Goal: Task Accomplishment & Management: Use online tool/utility

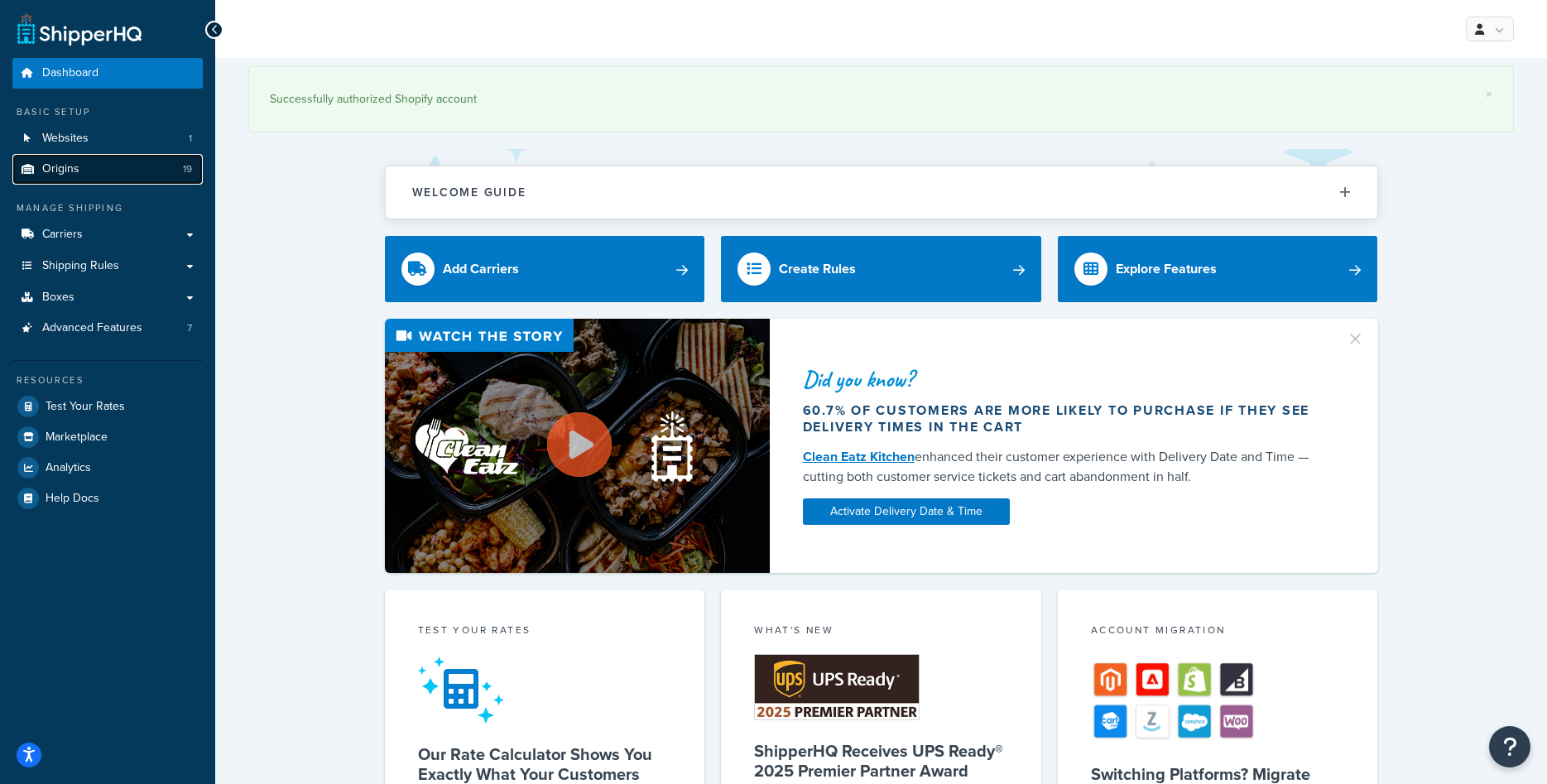
click at [109, 172] on link "Origins 19" at bounding box center [107, 169] width 190 height 30
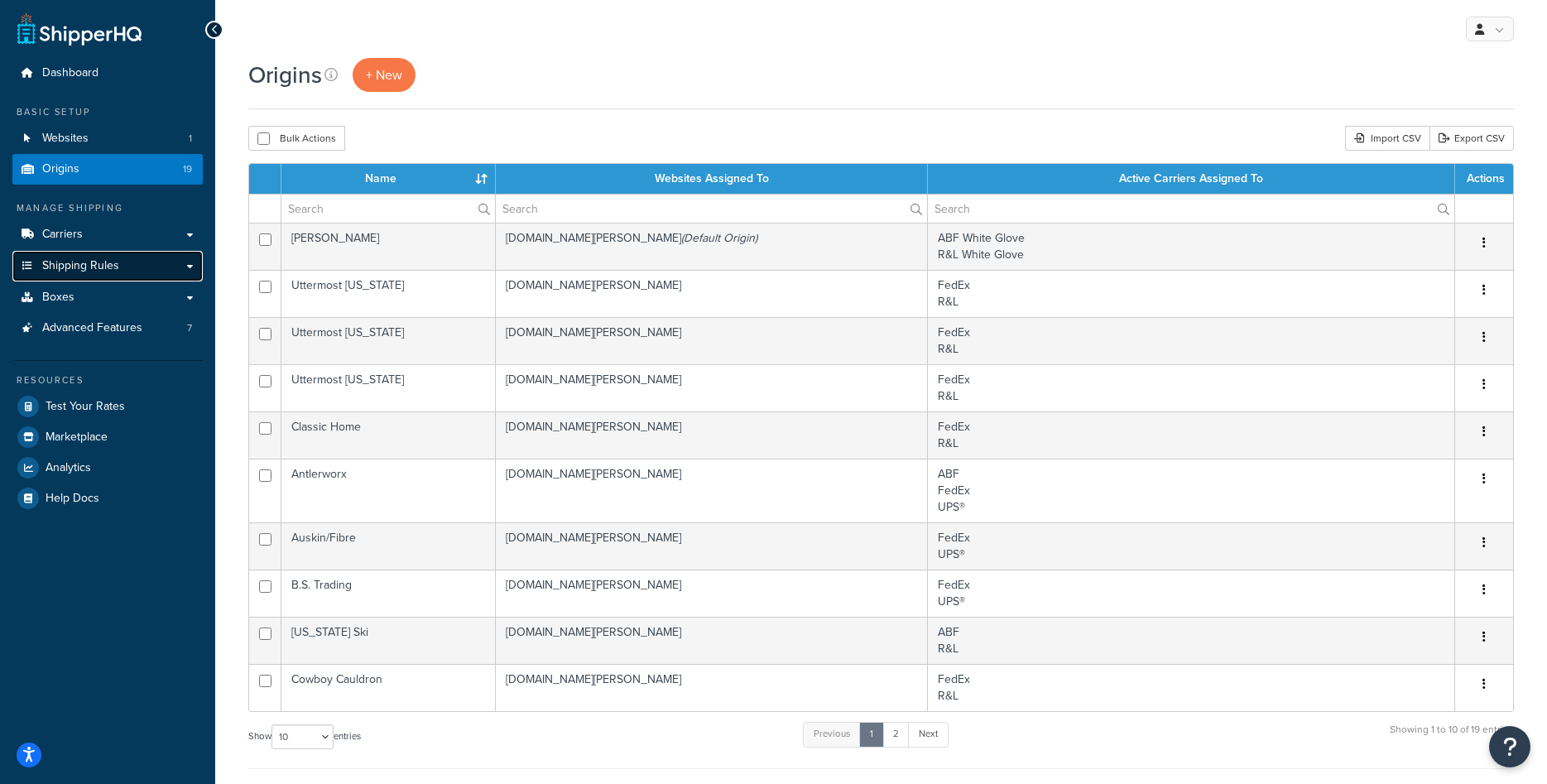
click at [133, 275] on link "Shipping Rules" at bounding box center [107, 266] width 190 height 30
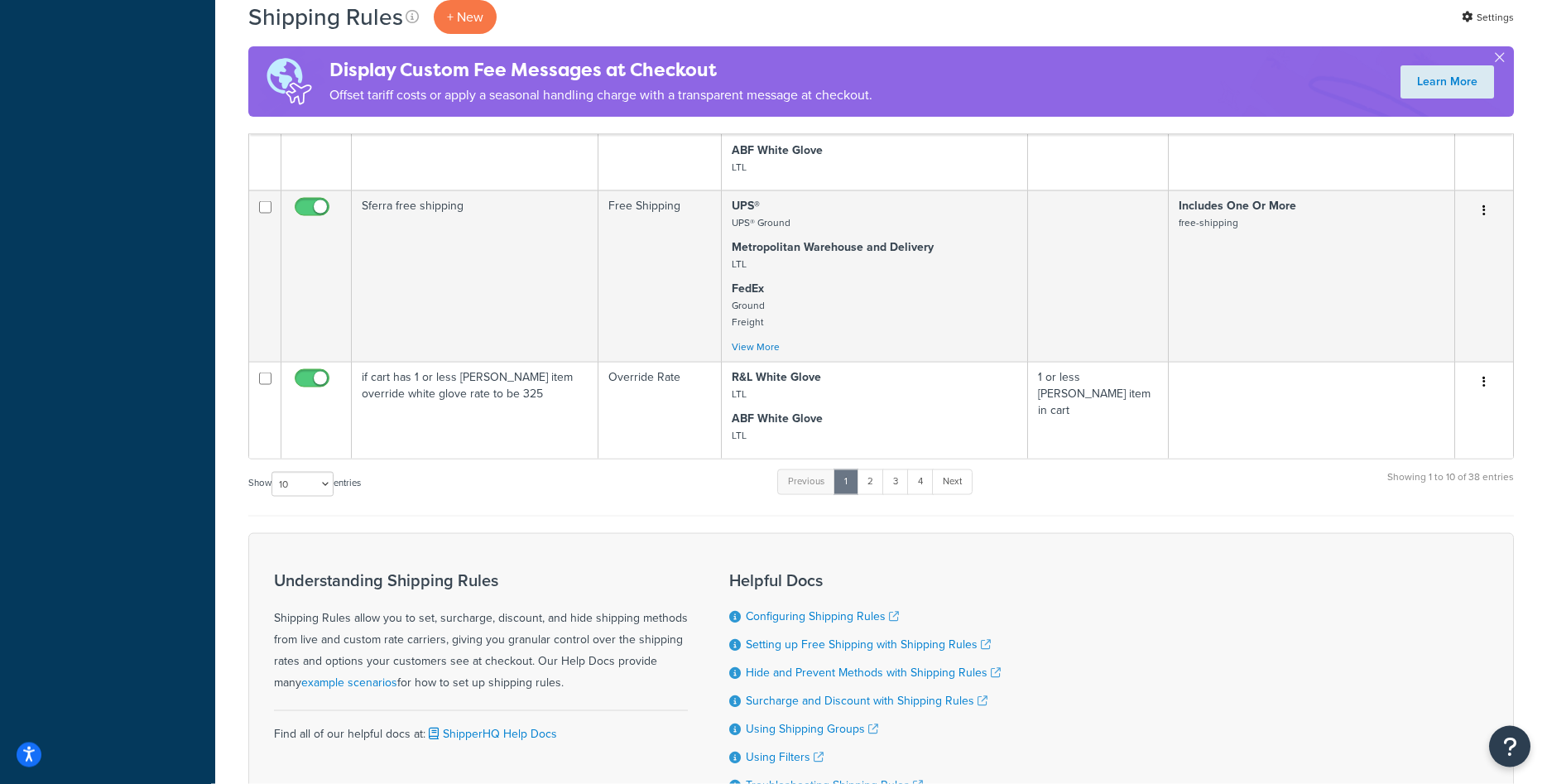
scroll to position [929, 0]
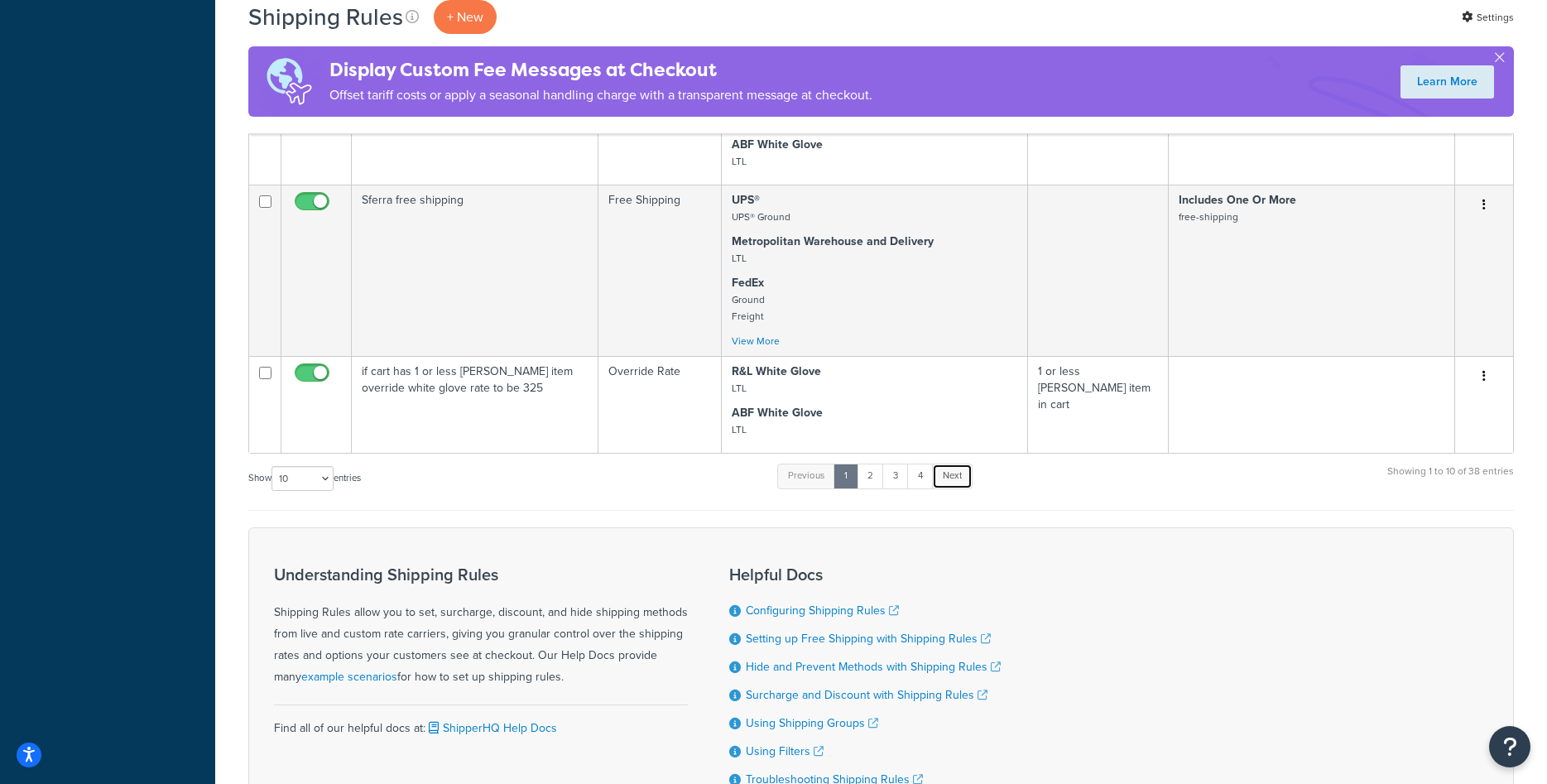
click at [945, 481] on link "Next" at bounding box center [953, 476] width 41 height 25
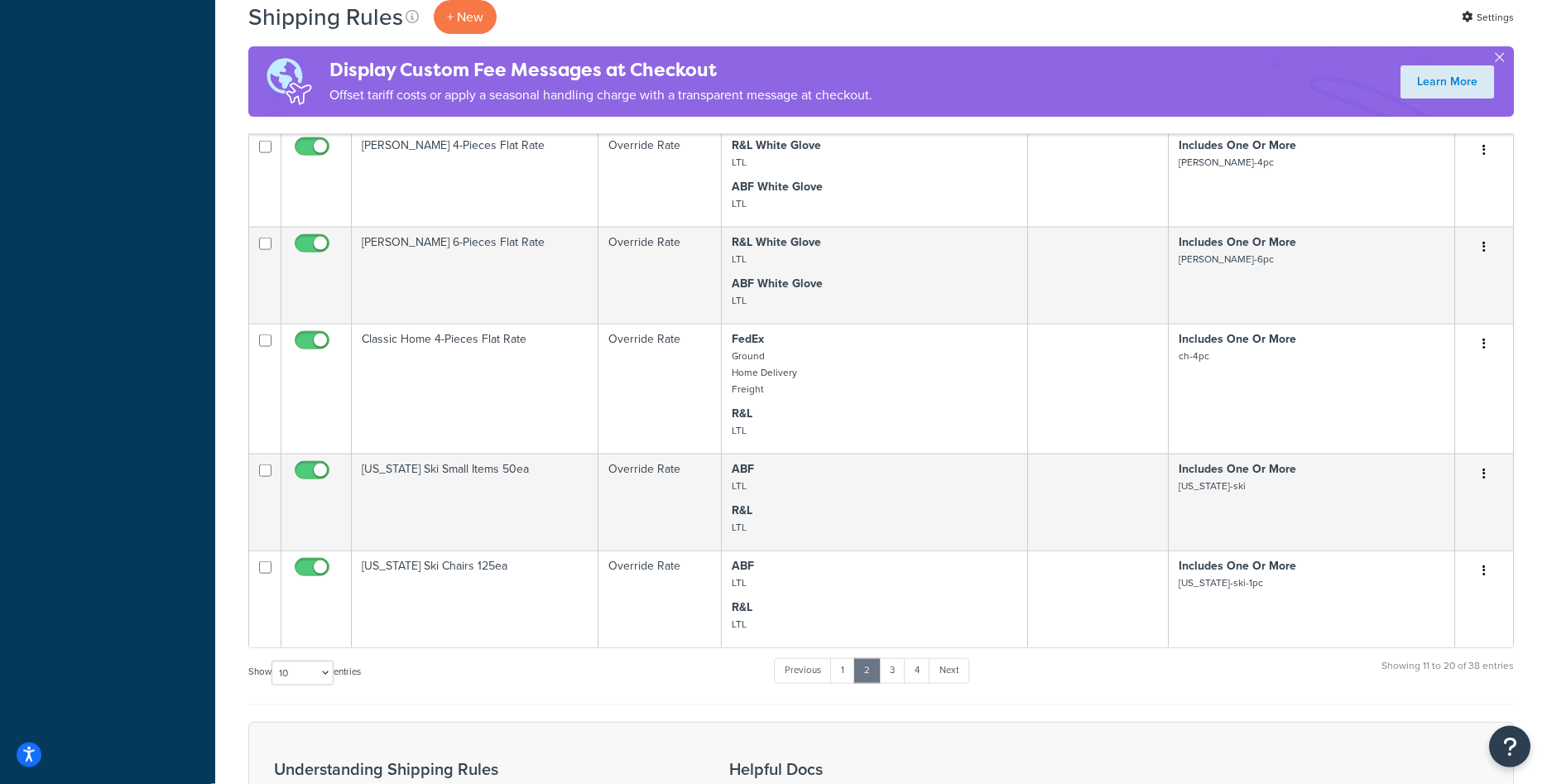
scroll to position [760, 0]
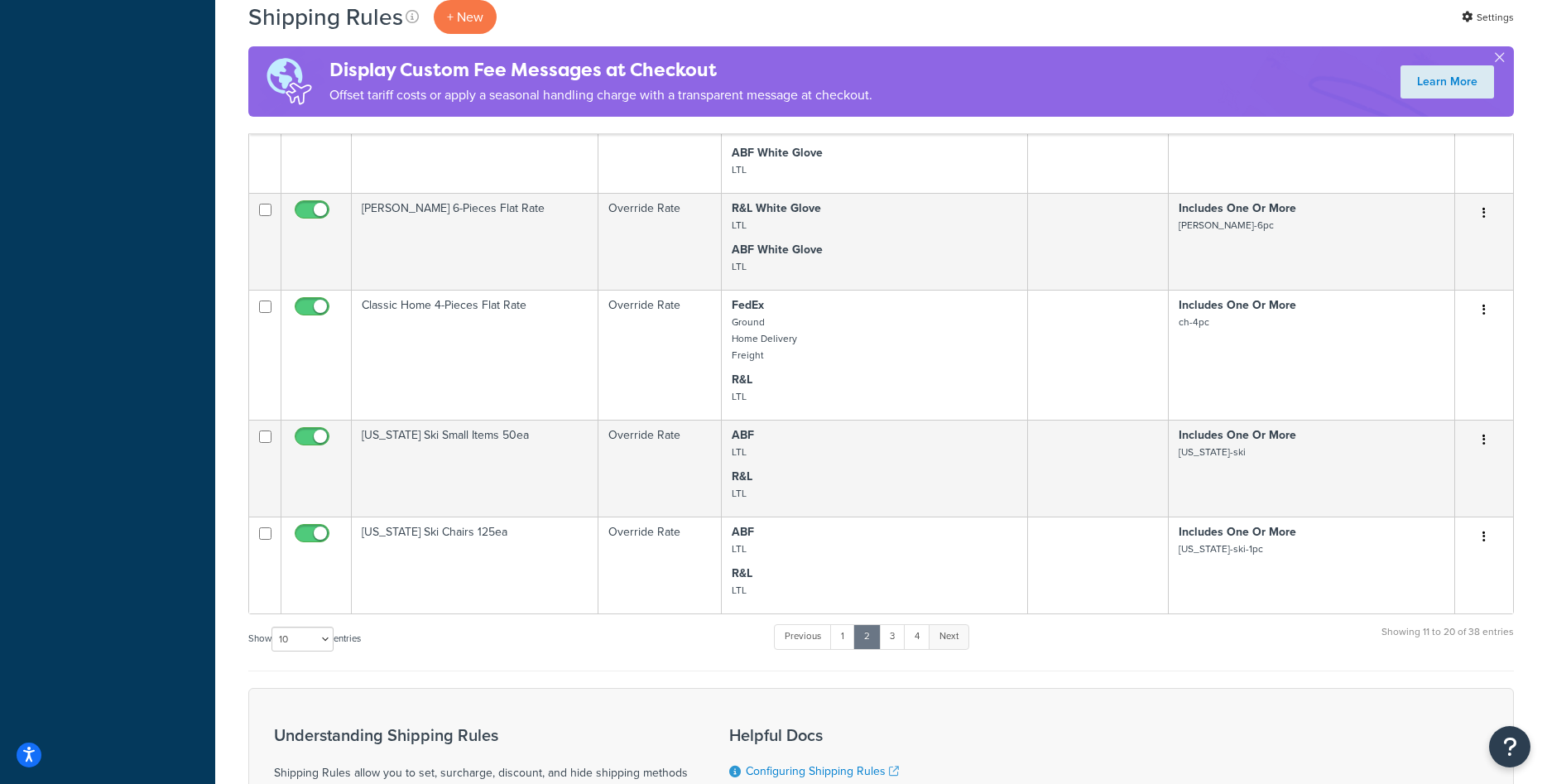
click at [944, 637] on link "Next" at bounding box center [949, 636] width 41 height 25
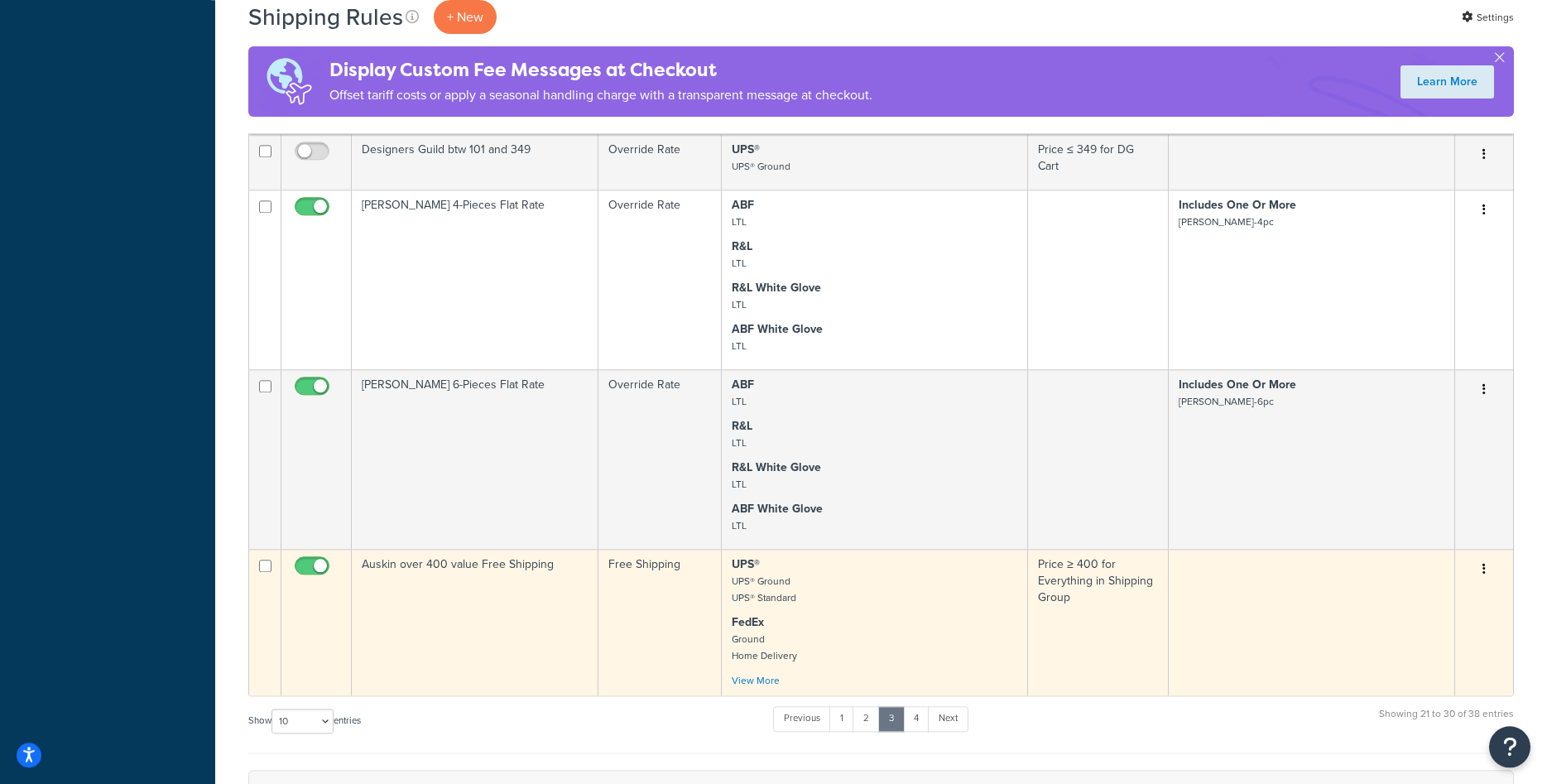
scroll to position [909, 0]
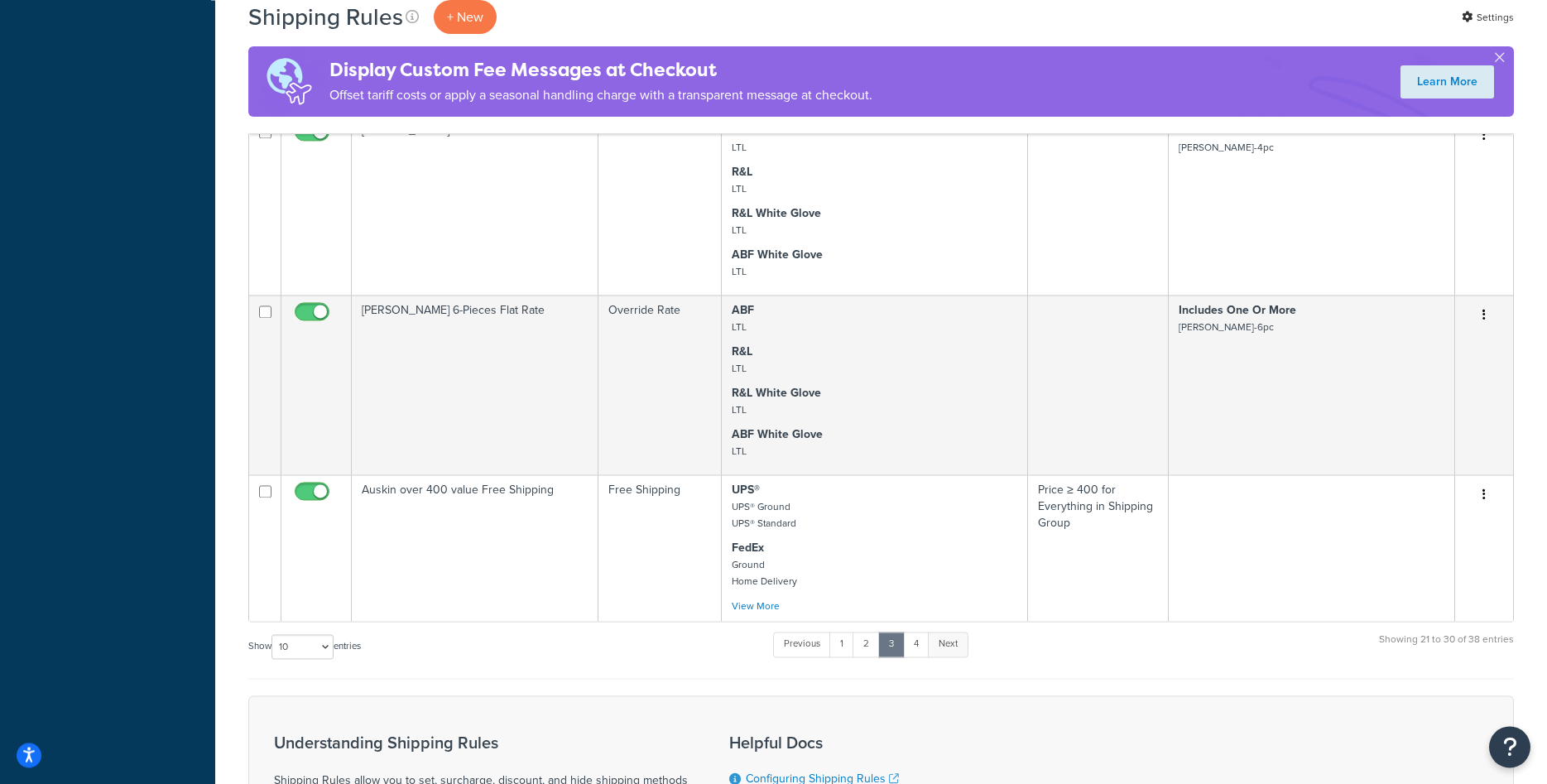
click at [946, 648] on link "Next" at bounding box center [948, 644] width 41 height 25
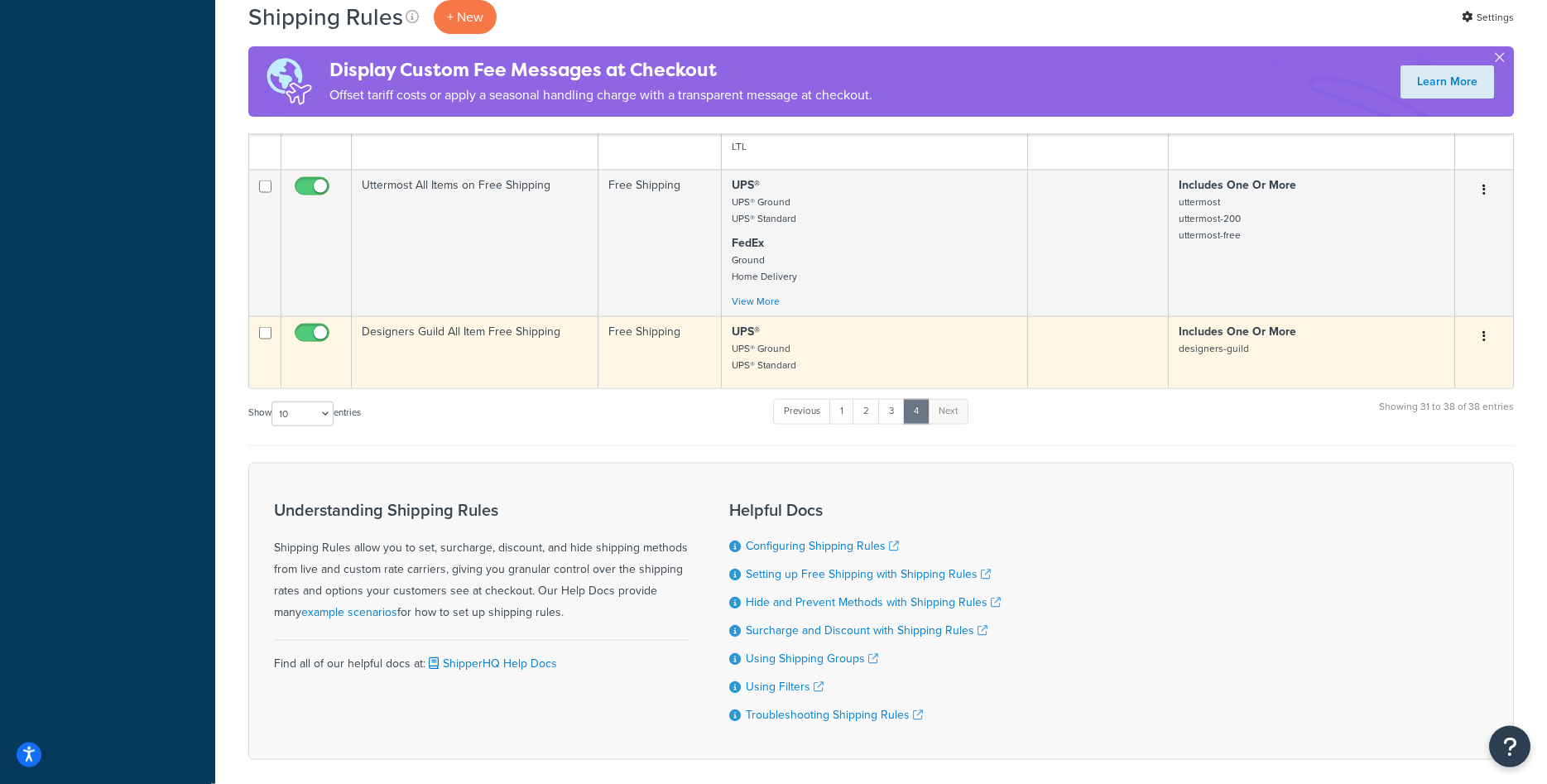
scroll to position [1078, 0]
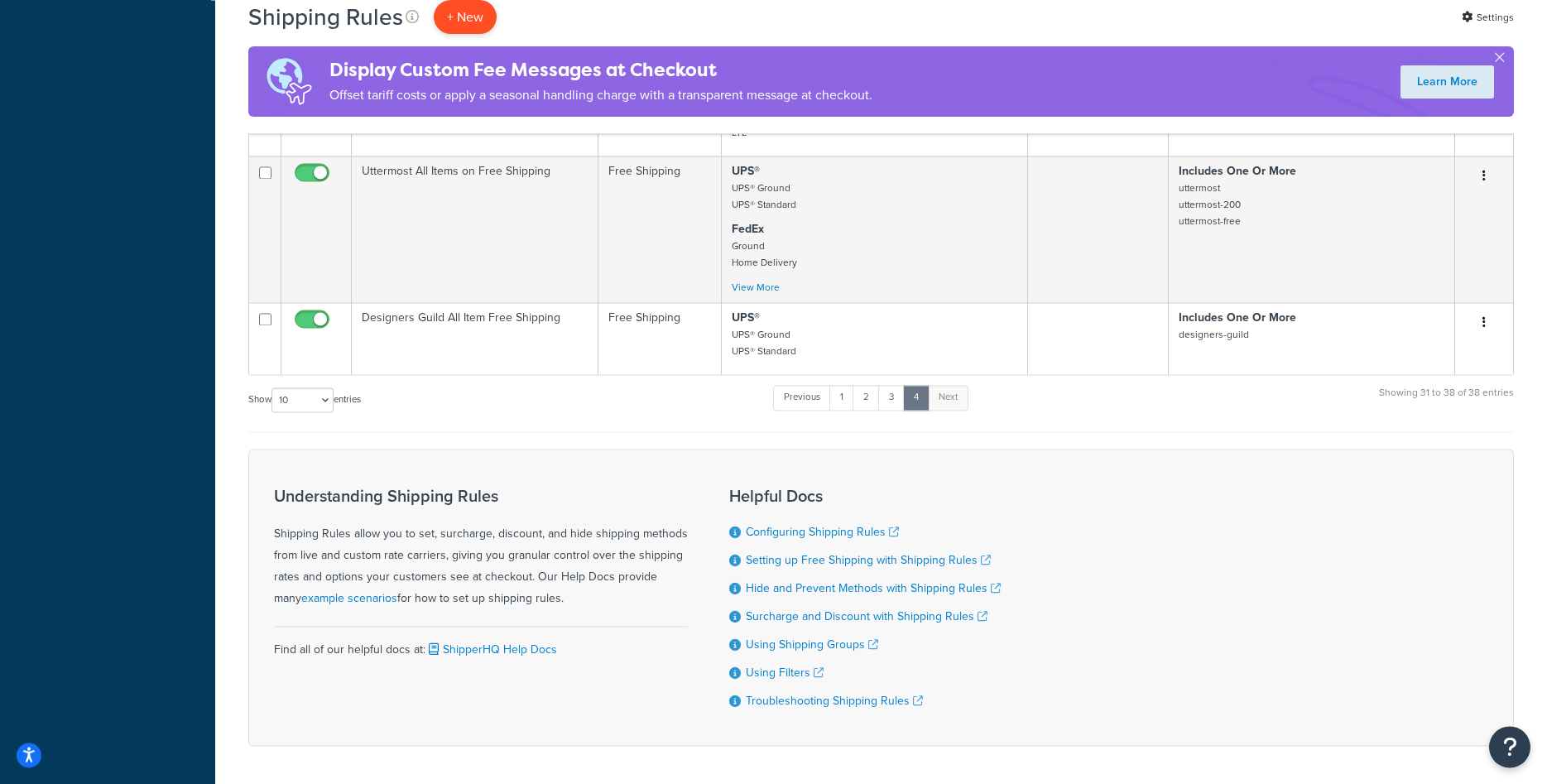
click at [457, 16] on p "+ New" at bounding box center [465, 17] width 63 height 34
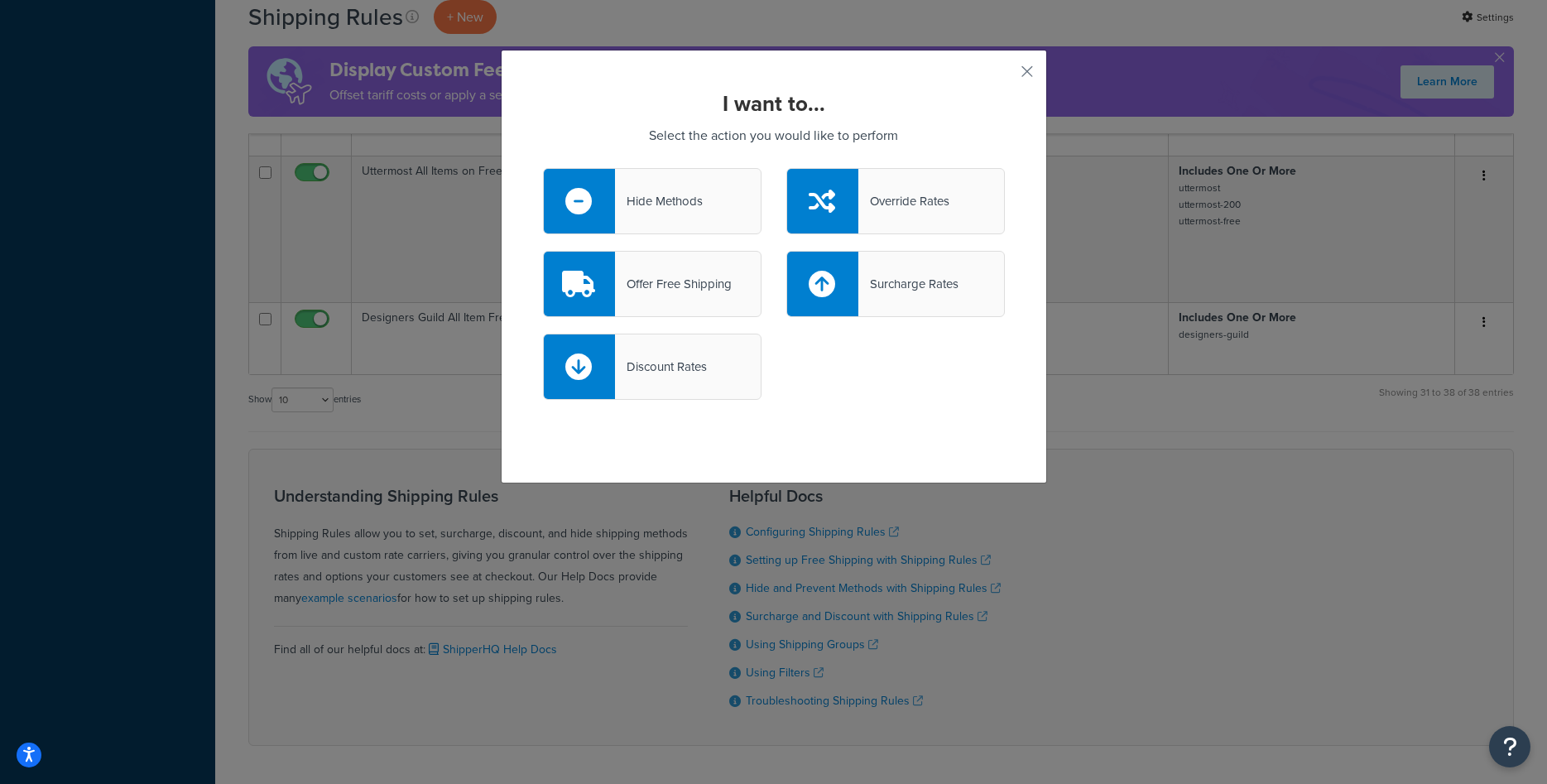
click at [720, 285] on div "Offer Free Shipping" at bounding box center [673, 283] width 117 height 23
click at [0, 0] on input "Offer Free Shipping" at bounding box center [0, 0] width 0 height 0
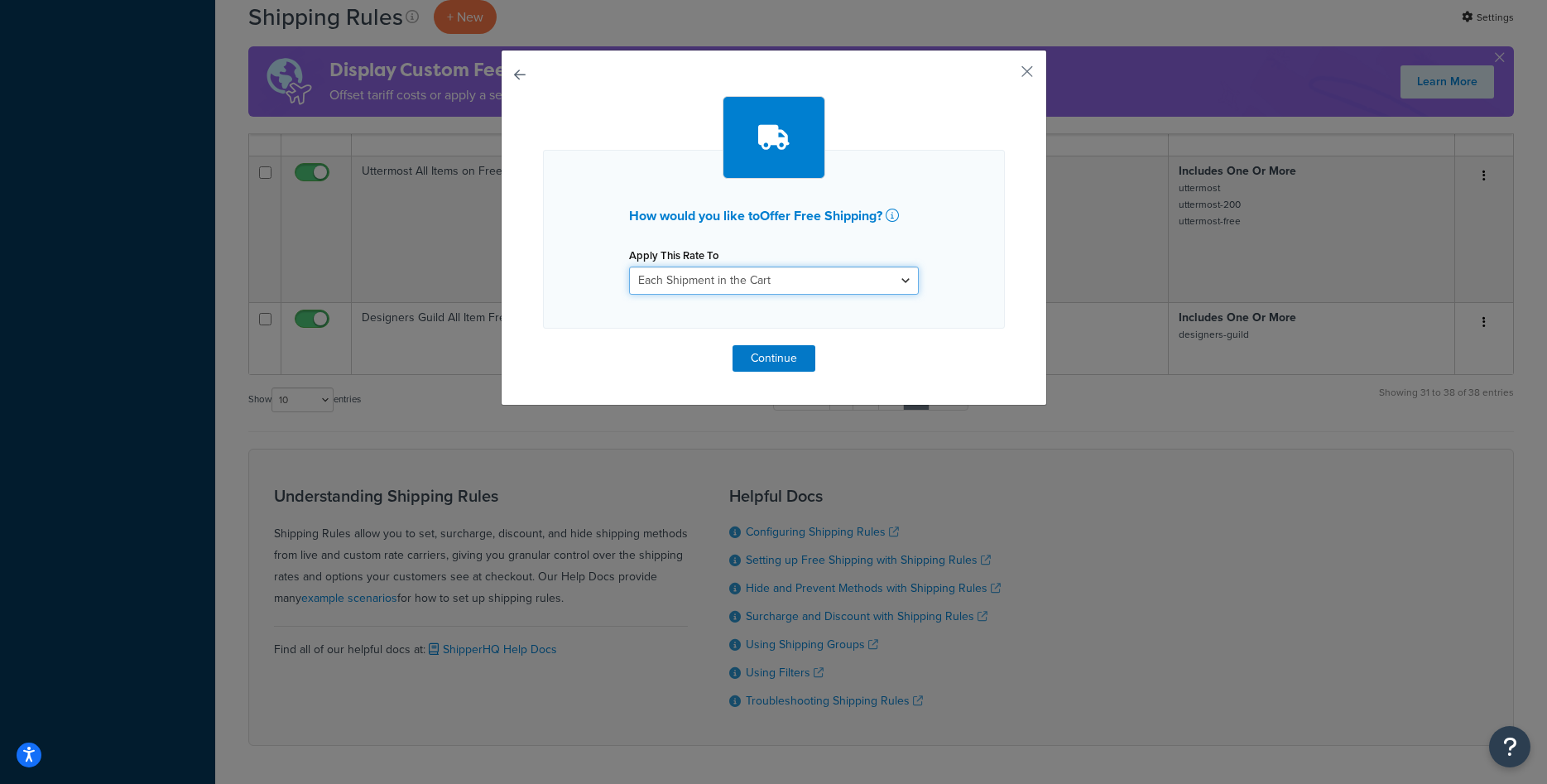
click at [629, 267] on select "Each Shipment in the Cart Each Origin in the Cart Each Shipping Group in the Ca…" at bounding box center [774, 280] width 290 height 29
select select "ITEM"
click option "Each Item within a Shipping Group" at bounding box center [0, 0] width 0 height 0
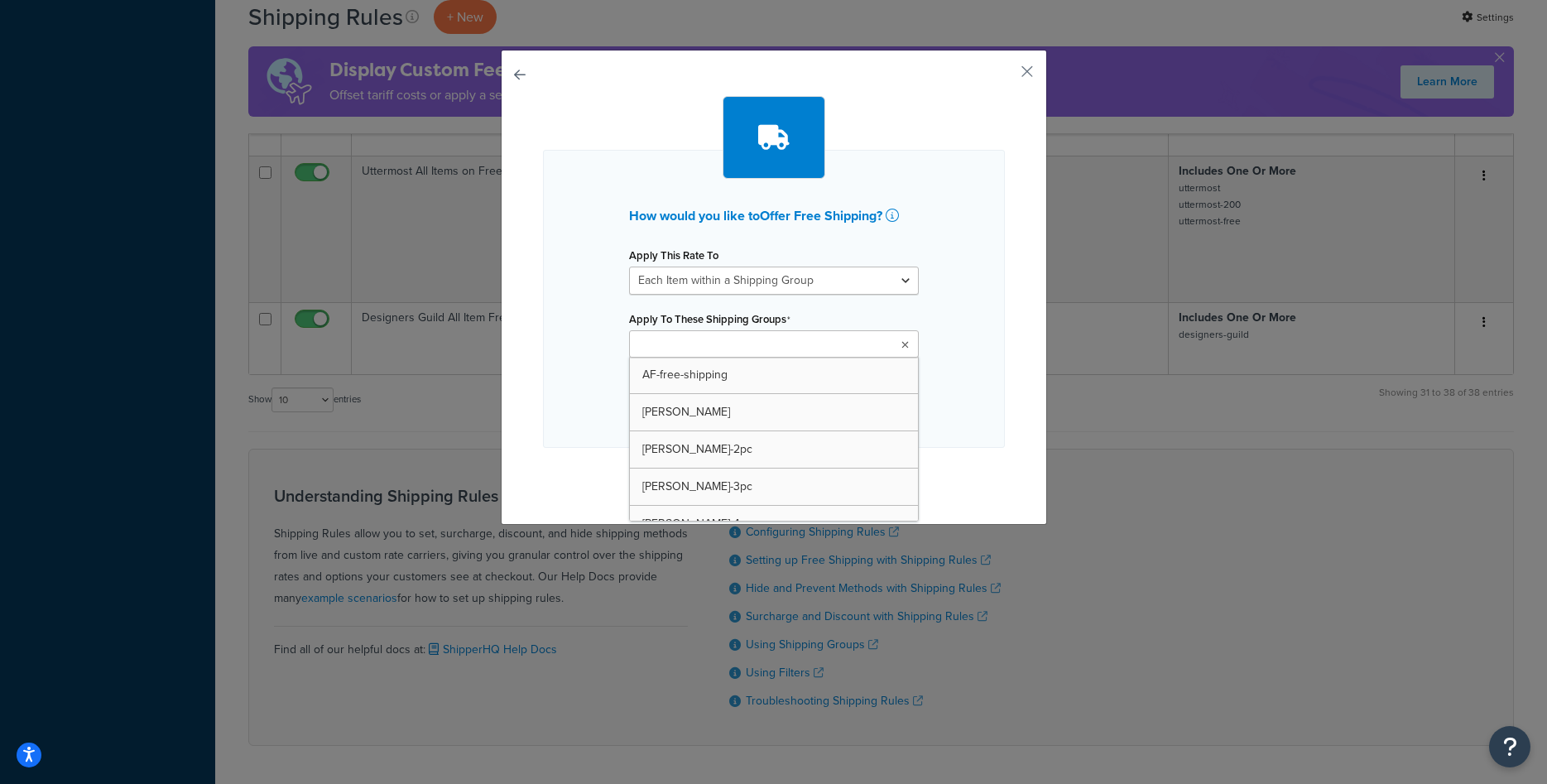
click at [747, 349] on input "Apply To These Shipping Groups" at bounding box center [707, 345] width 147 height 18
type input "cl"
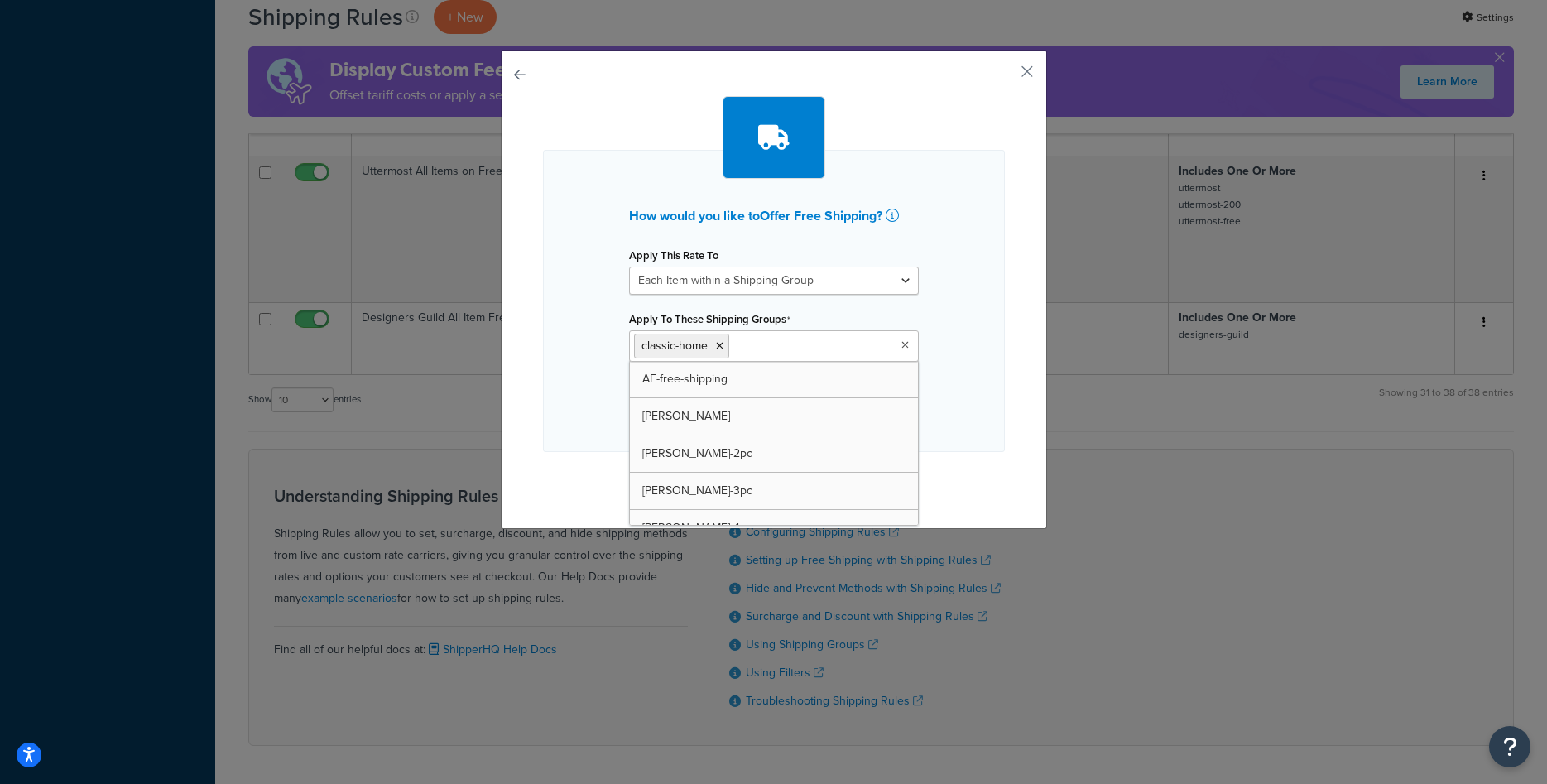
click at [949, 367] on div "How would you like to Offer Free Shipping ? Apply This Rate To Each Shipment in…" at bounding box center [774, 301] width 462 height 303
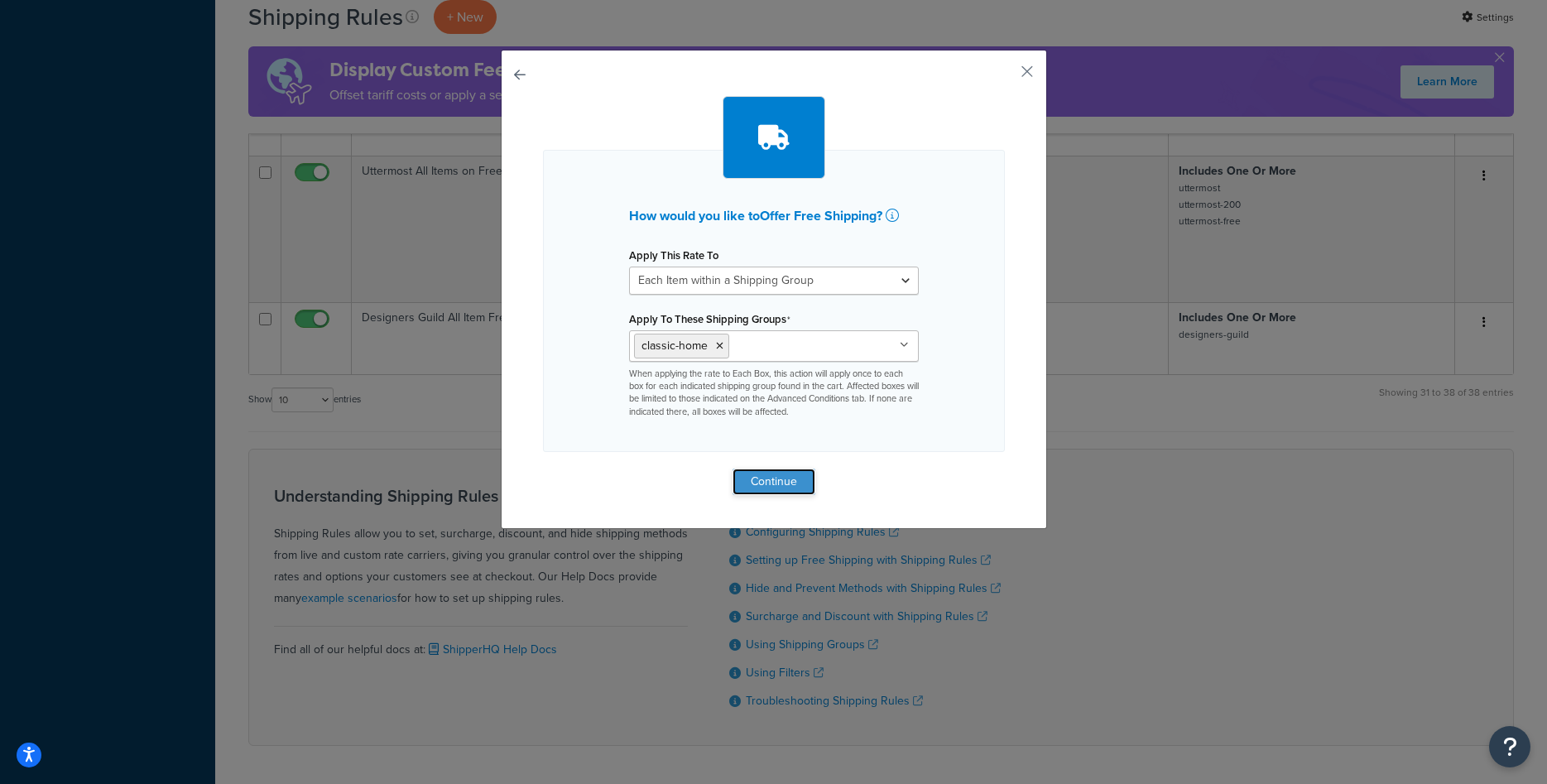
click at [808, 495] on button "Continue" at bounding box center [774, 481] width 83 height 27
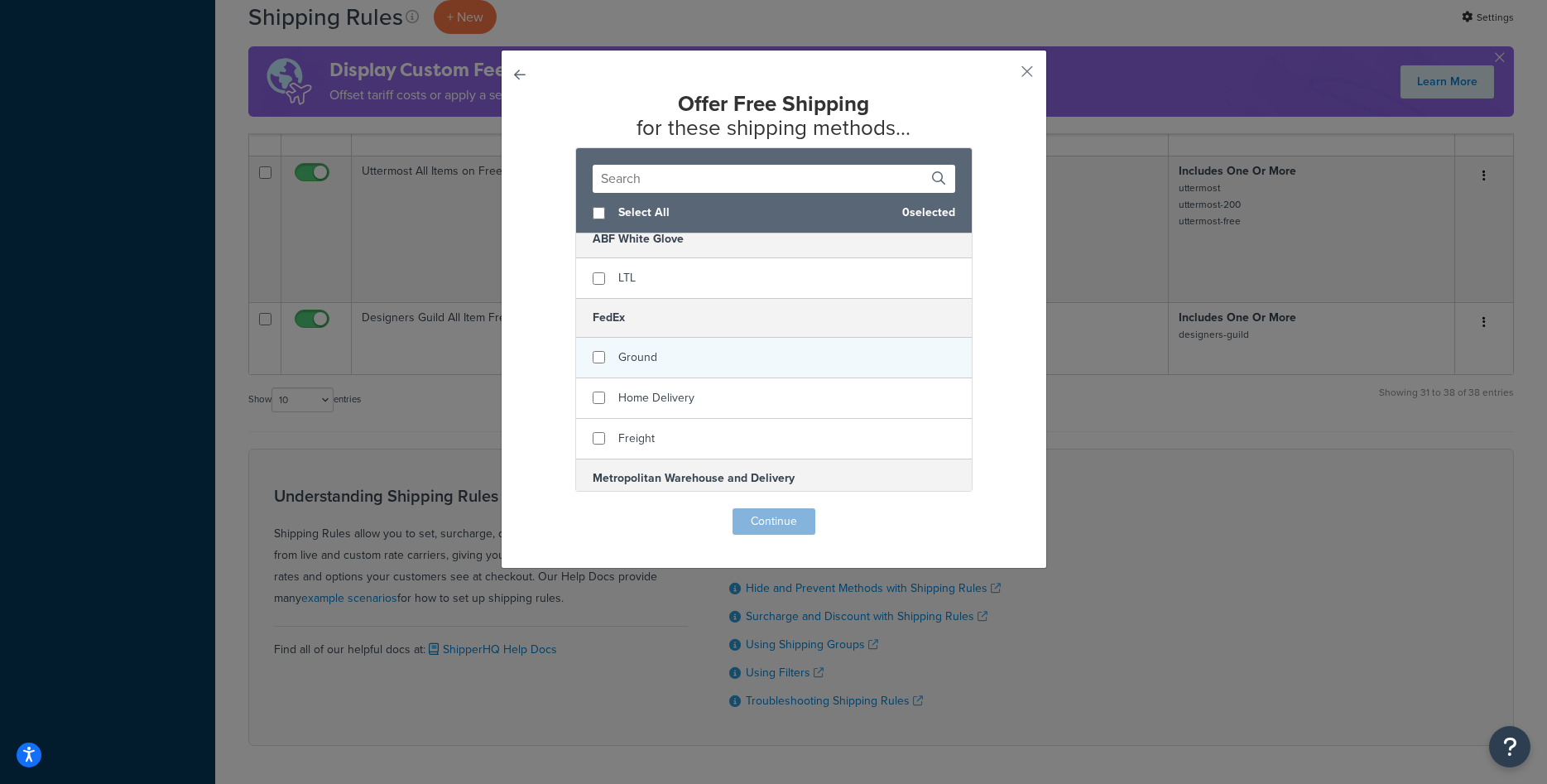
scroll to position [208, 0]
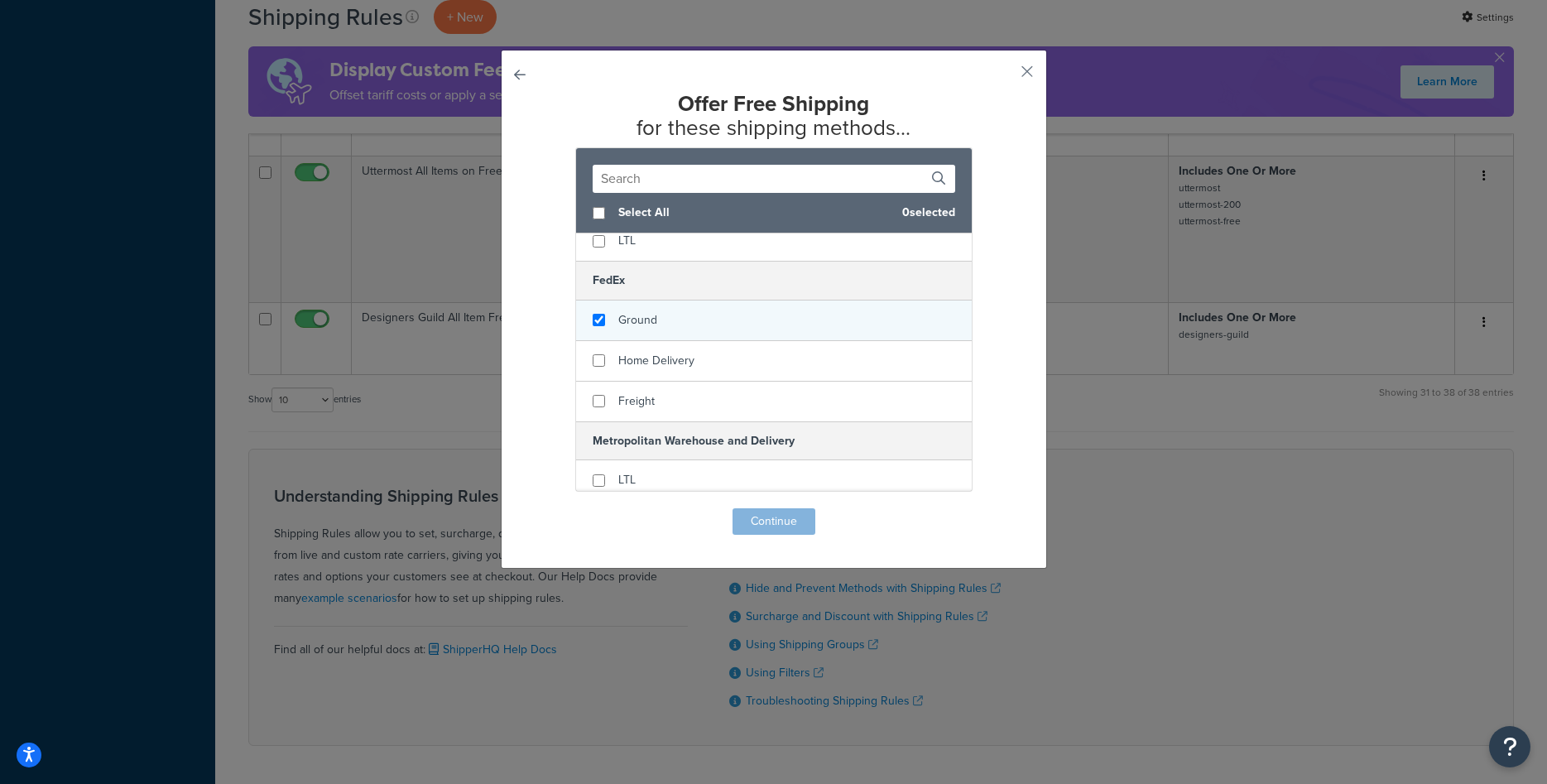
checkbox input "true"
click at [643, 318] on span "Ground" at bounding box center [637, 319] width 39 height 18
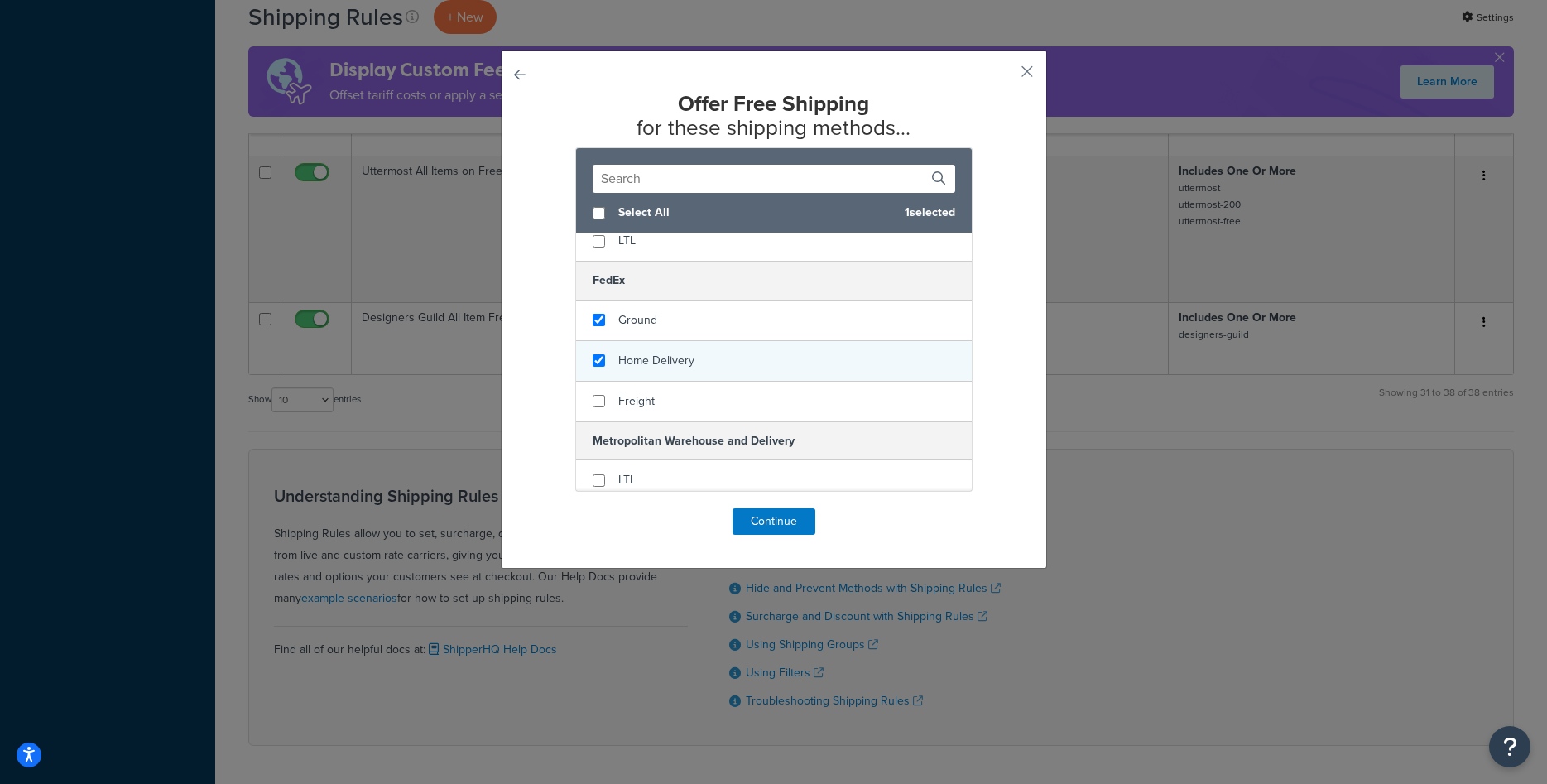
checkbox input "true"
click at [651, 357] on span "Home Delivery" at bounding box center [656, 360] width 77 height 18
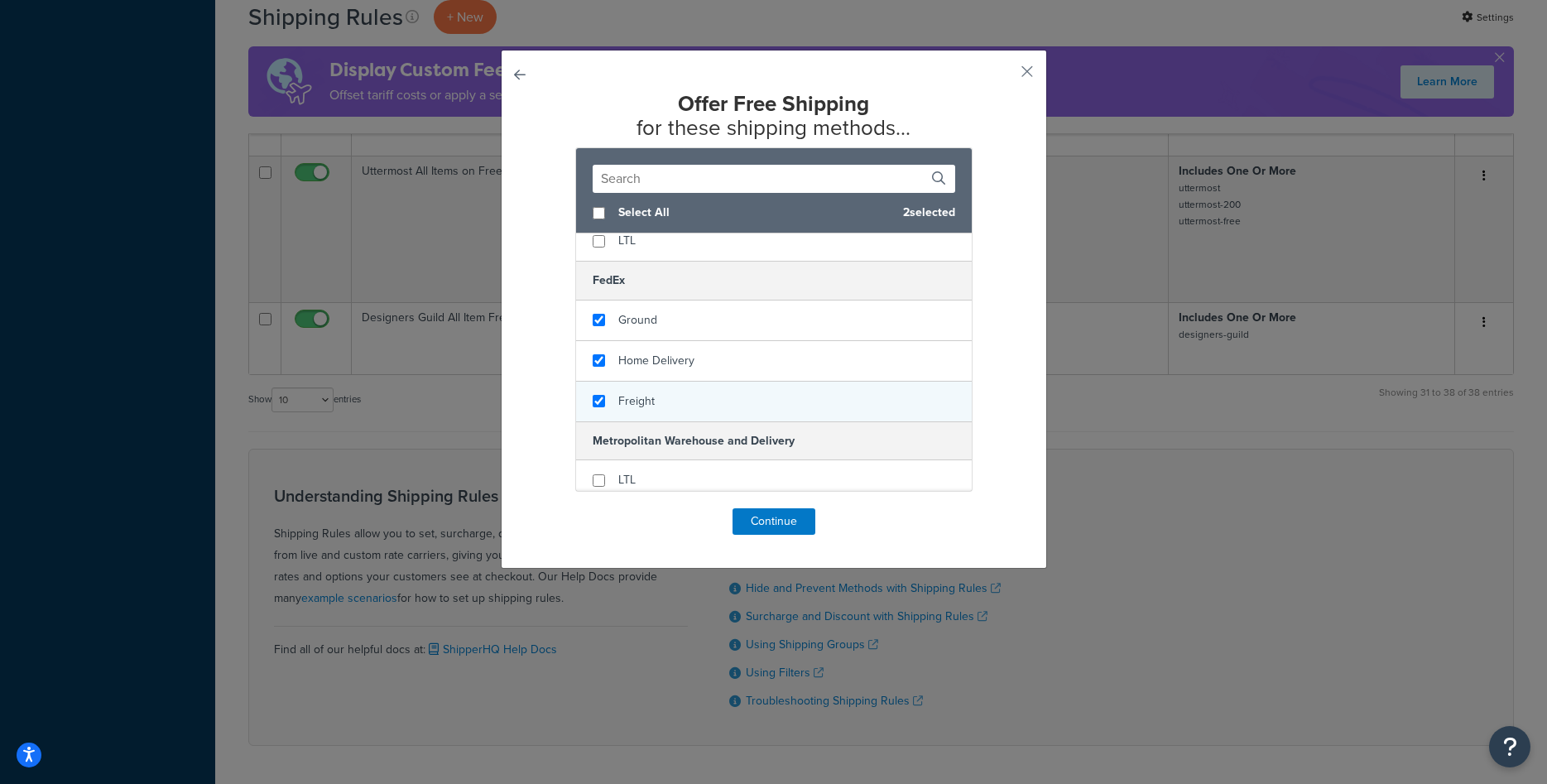
checkbox input "true"
click at [655, 393] on div "Freight" at bounding box center [774, 401] width 396 height 40
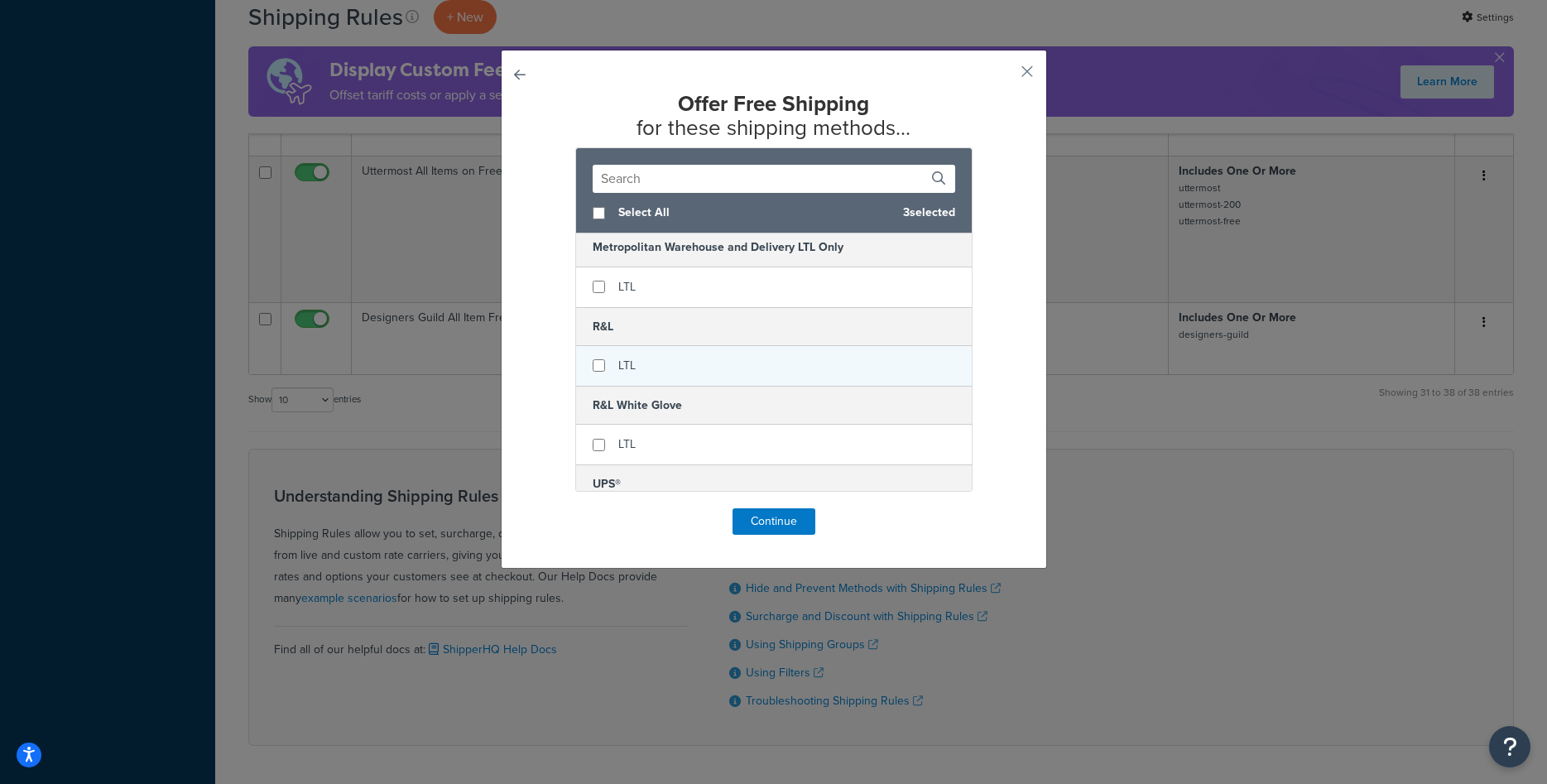
scroll to position [521, 0]
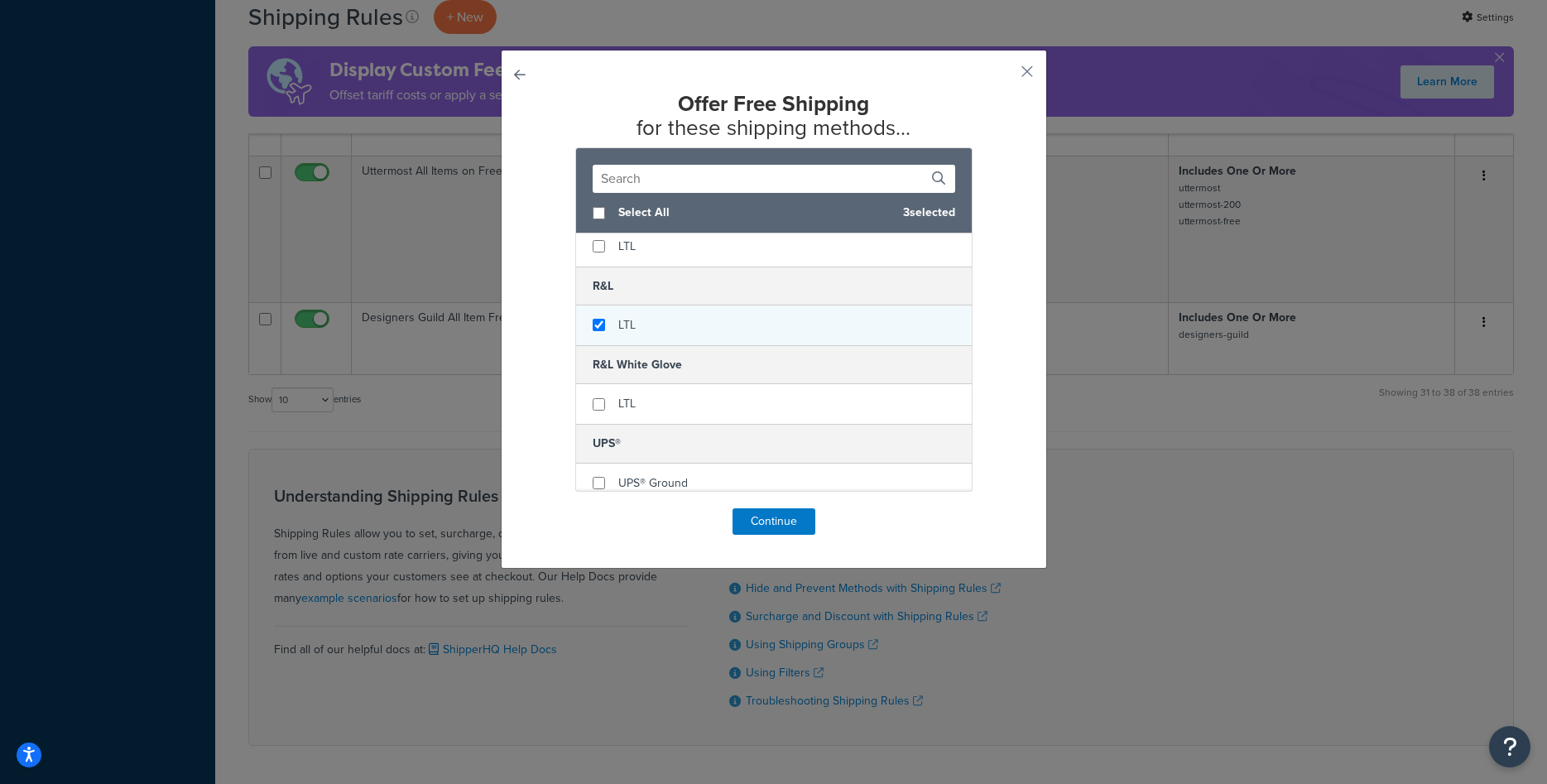
checkbox input "true"
click at [626, 327] on span "LTL" at bounding box center [626, 325] width 18 height 18
click at [768, 527] on button "Continue" at bounding box center [774, 521] width 83 height 27
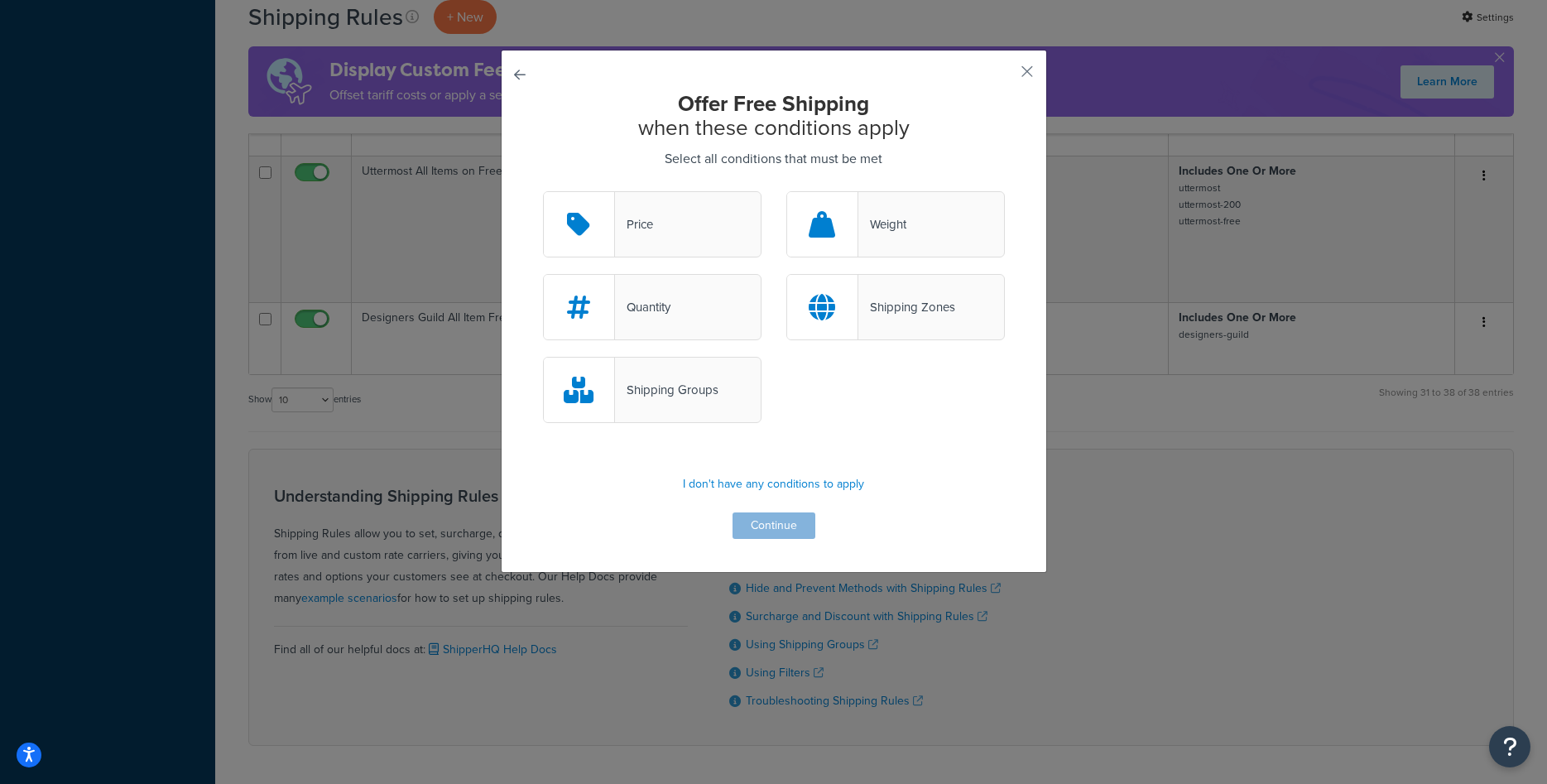
click at [683, 391] on div "Shipping Groups" at bounding box center [667, 389] width 103 height 23
click at [0, 0] on input "Shipping Groups" at bounding box center [0, 0] width 0 height 0
click at [752, 525] on button "Continue" at bounding box center [774, 526] width 83 height 27
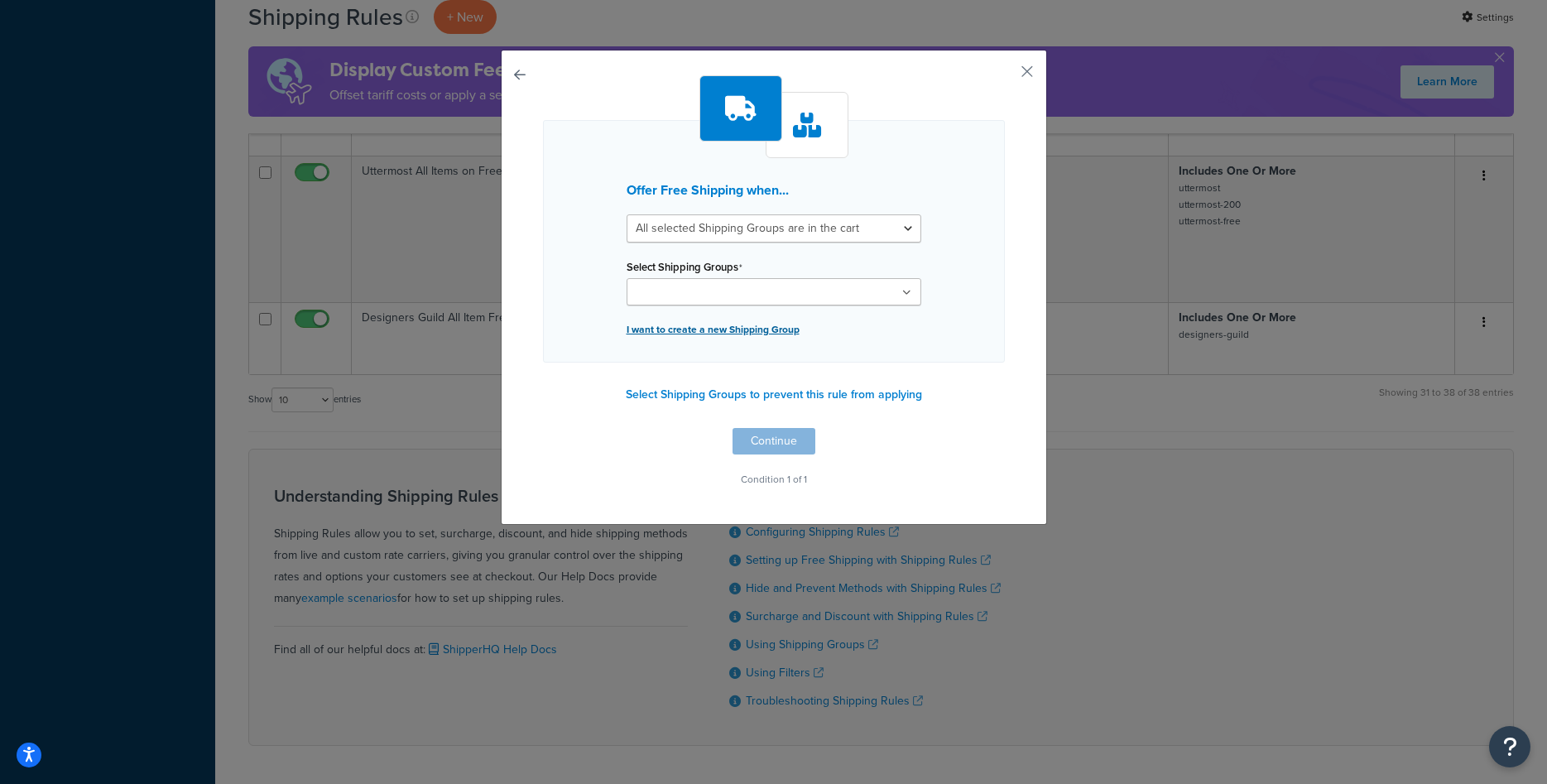
click at [767, 335] on p "I want to create a new Shipping Group" at bounding box center [774, 329] width 295 height 23
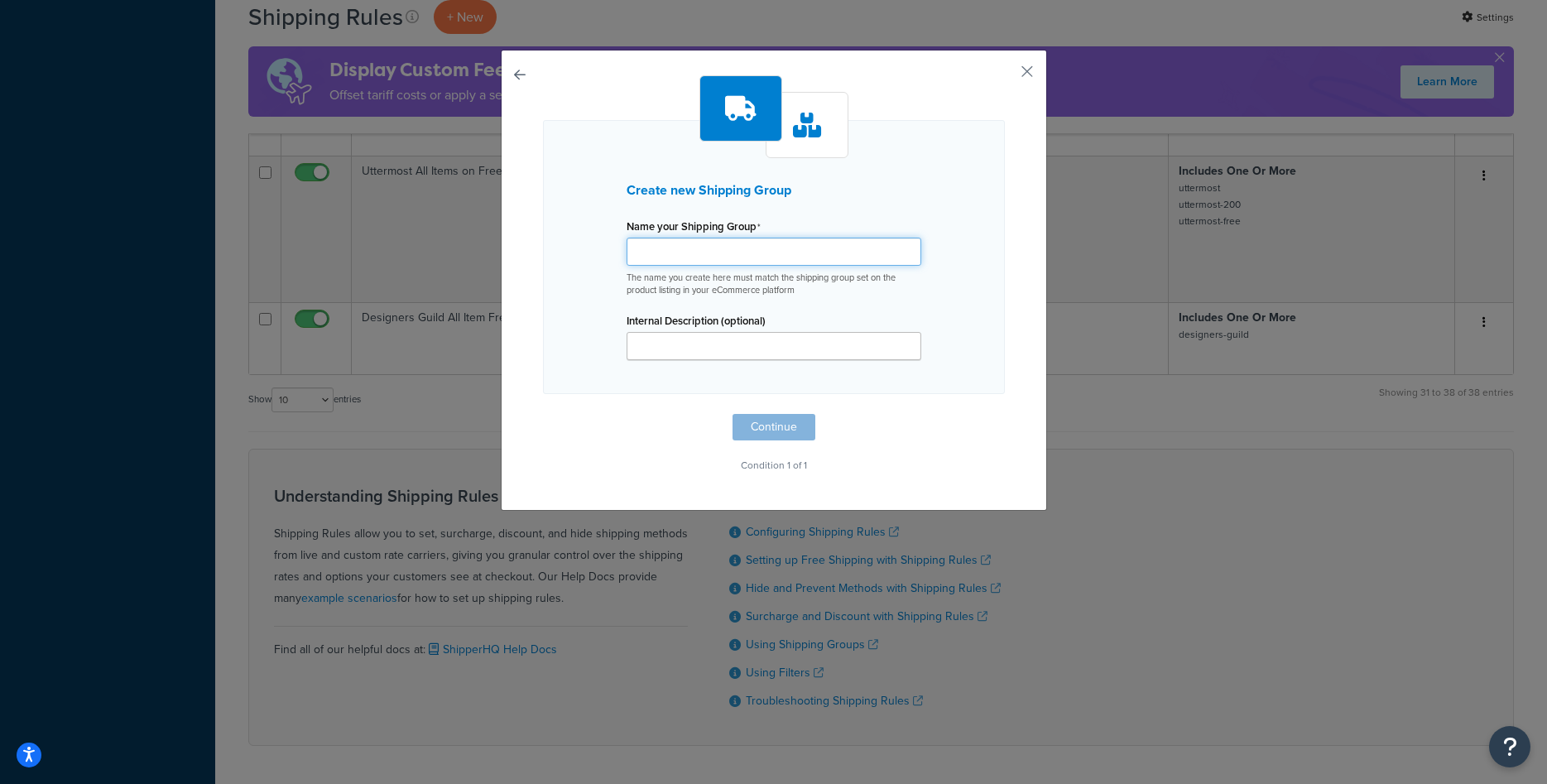
click at [724, 262] on input "Name your Shipping Group" at bounding box center [774, 252] width 295 height 29
type input "ch-free-shipping"
click at [779, 420] on button "Continue" at bounding box center [774, 427] width 83 height 27
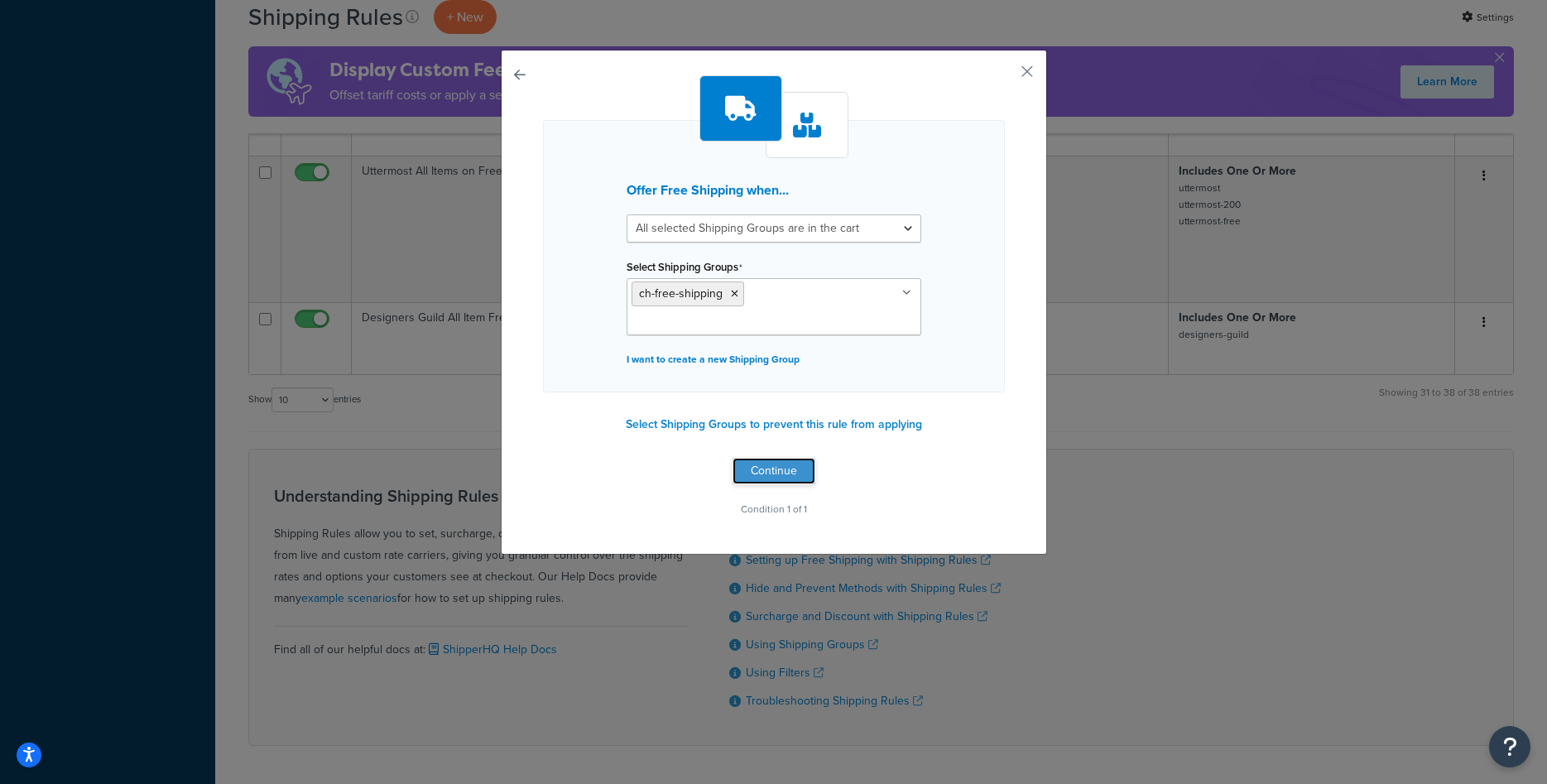
click at [766, 468] on button "Continue" at bounding box center [774, 470] width 83 height 27
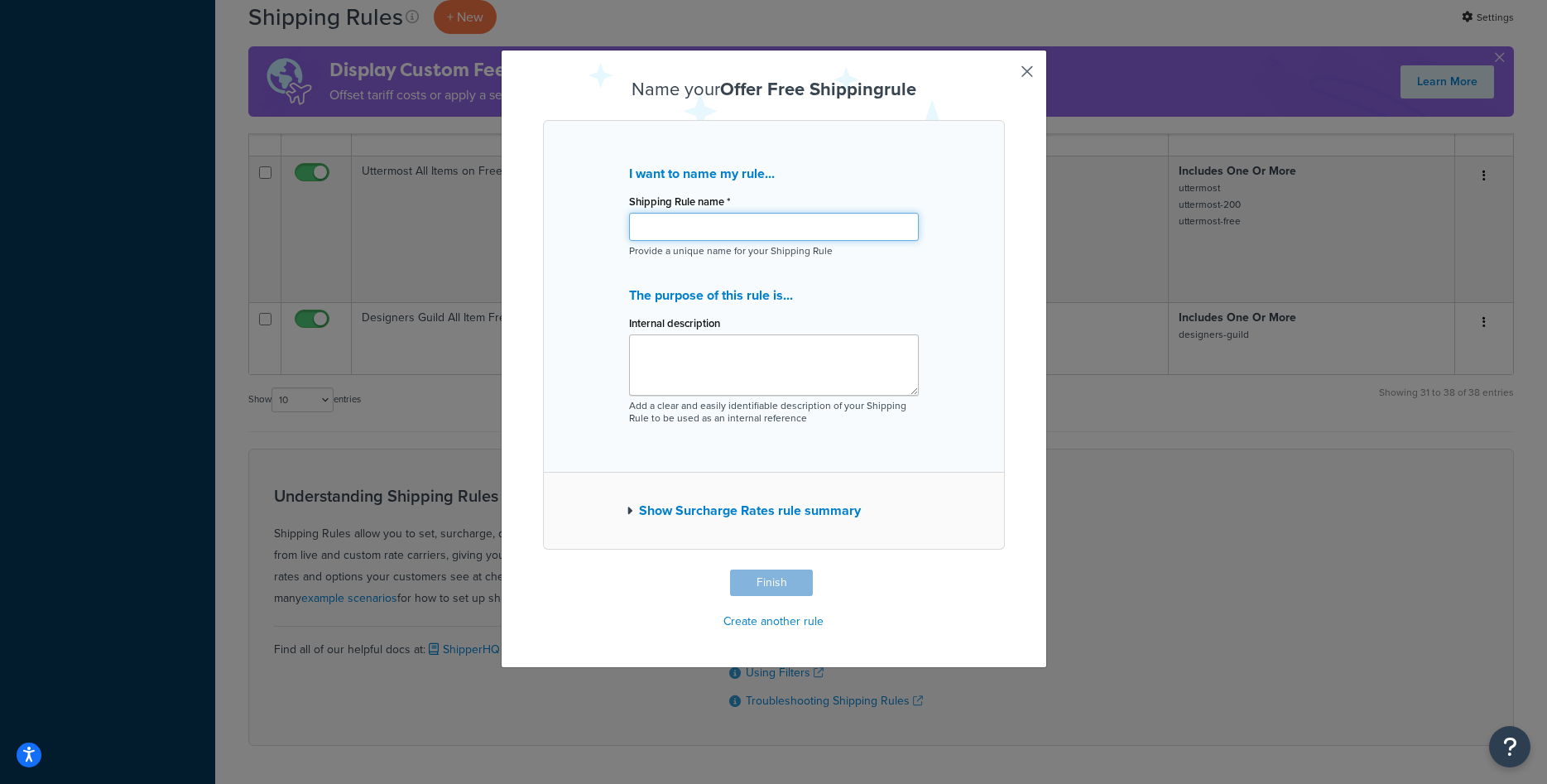
click at [763, 237] on input "Shipping Rule name *" at bounding box center [774, 227] width 290 height 29
type input "Classic Home Pillows on Free Shipping"
click at [779, 577] on button "Finish" at bounding box center [772, 582] width 83 height 27
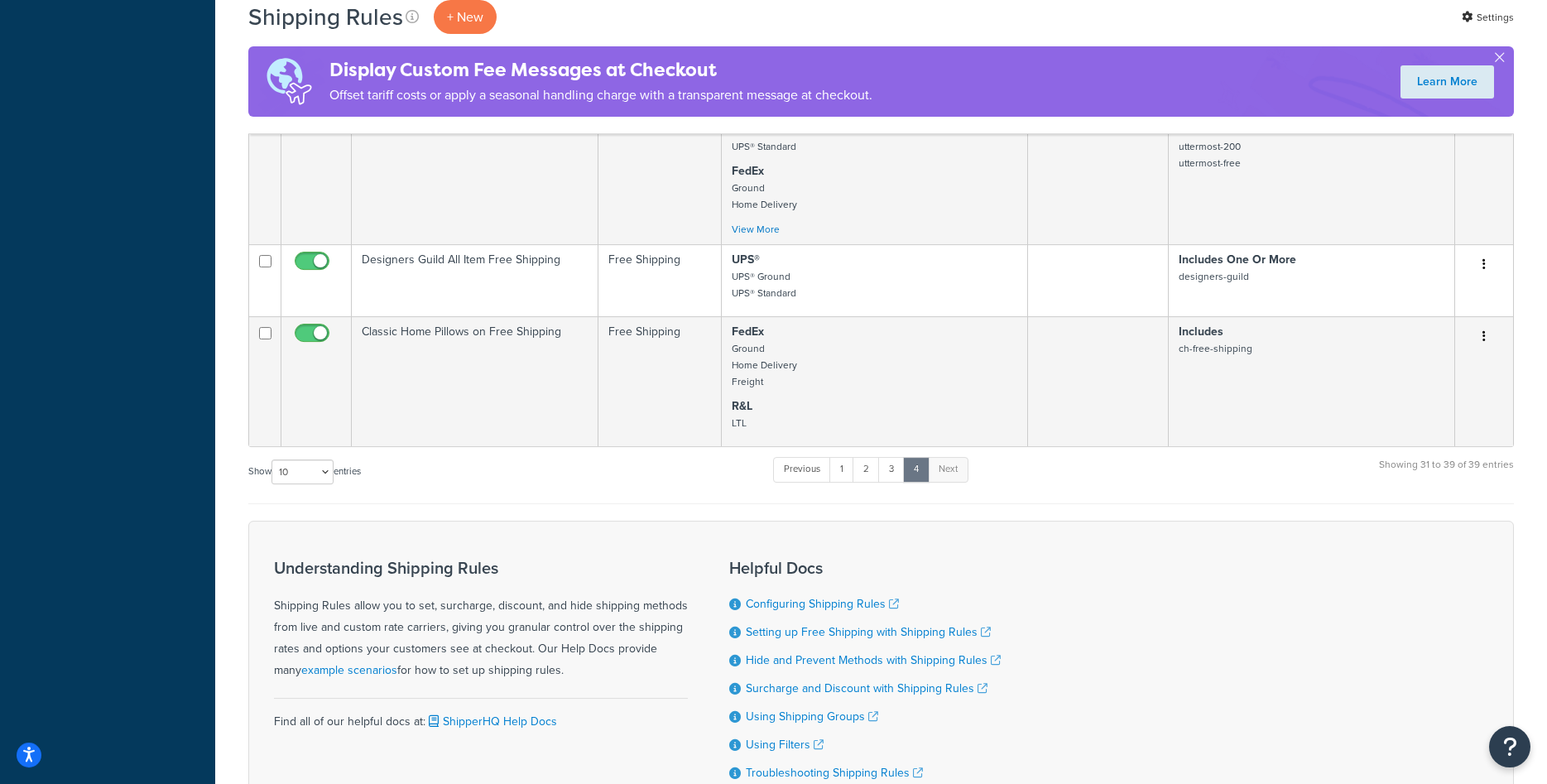
scroll to position [1182, 0]
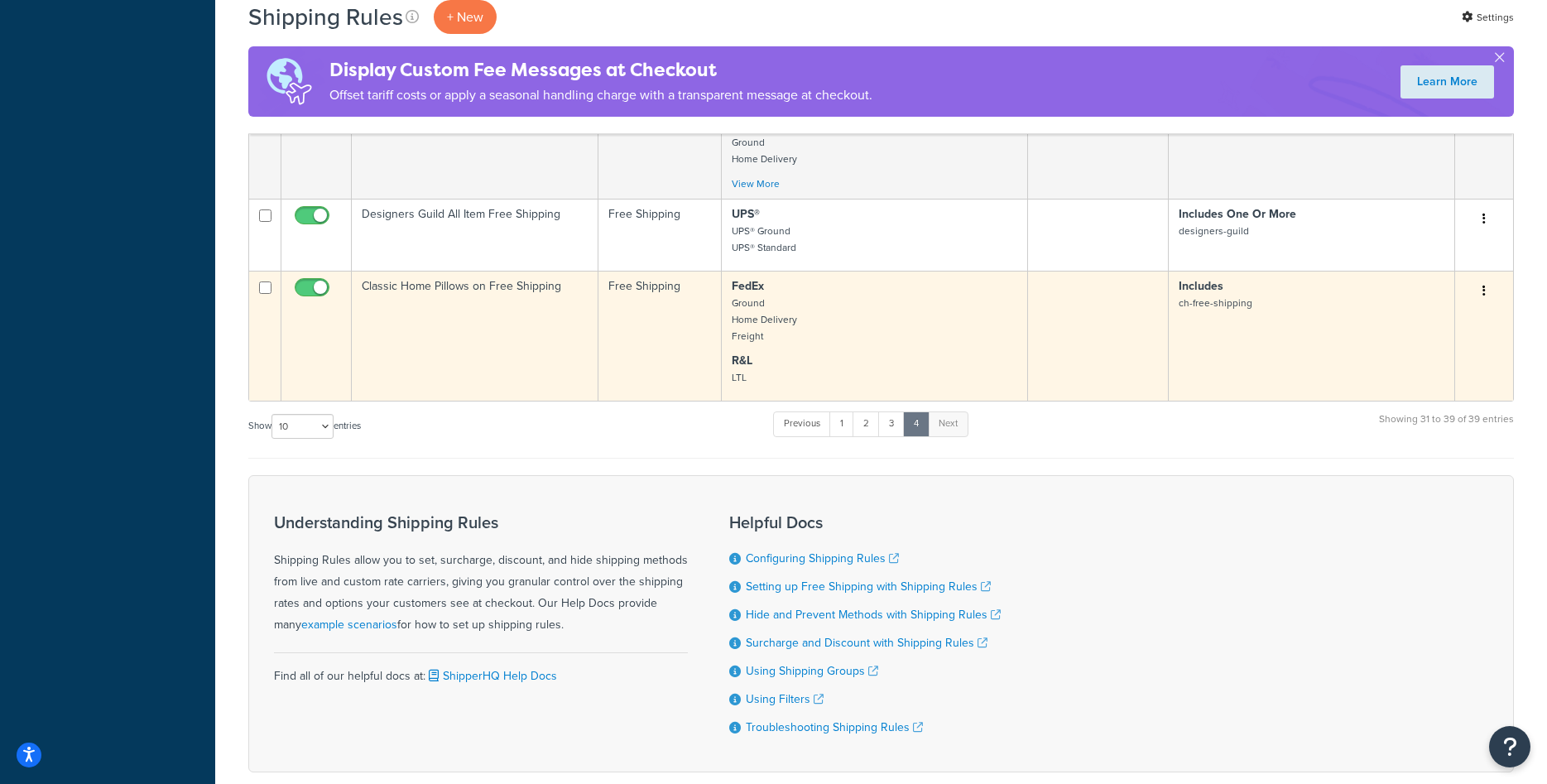
click at [535, 329] on td "Classic Home Pillows on Free Shipping" at bounding box center [474, 335] width 246 height 130
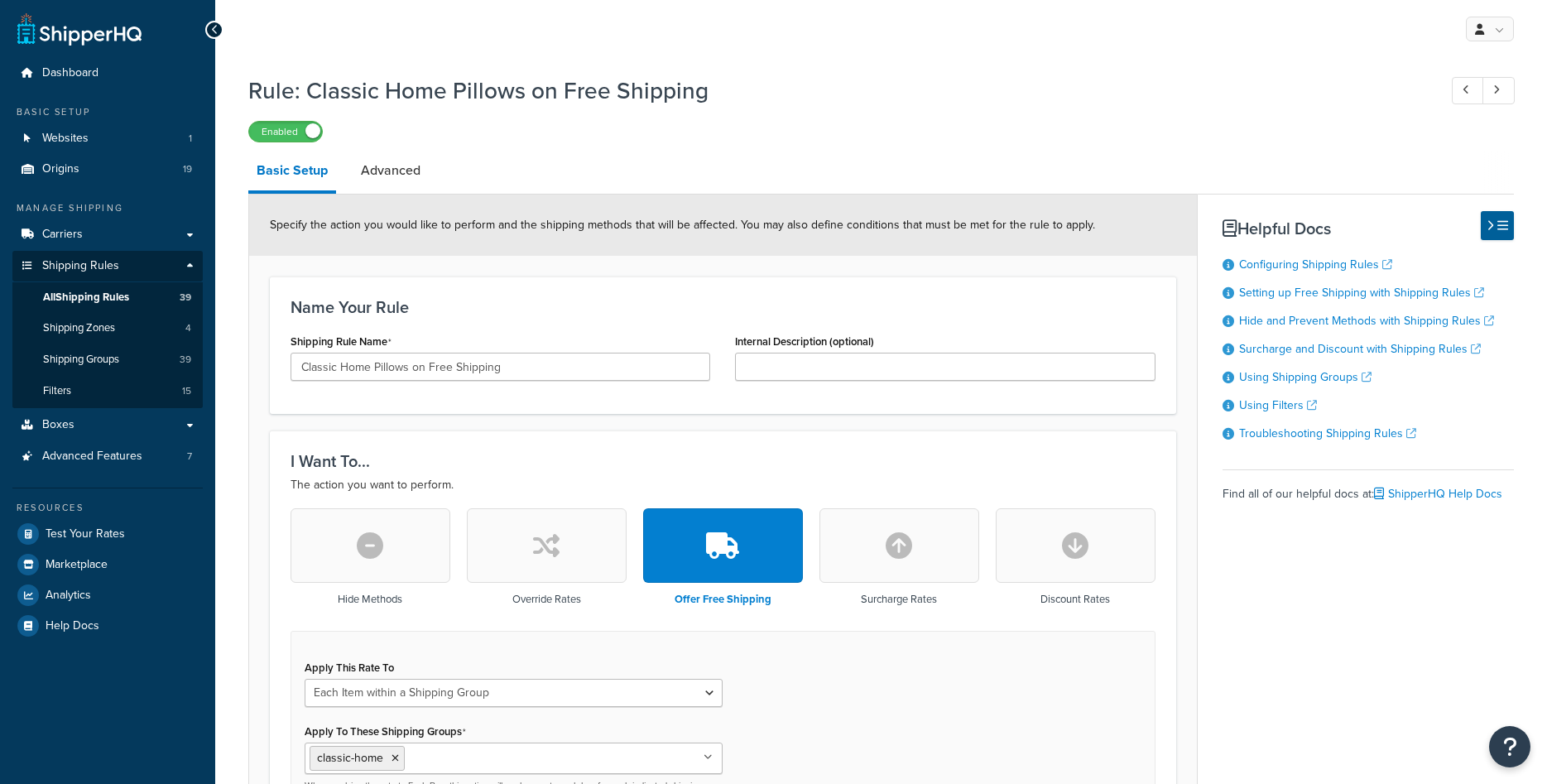
select select "ITEM"
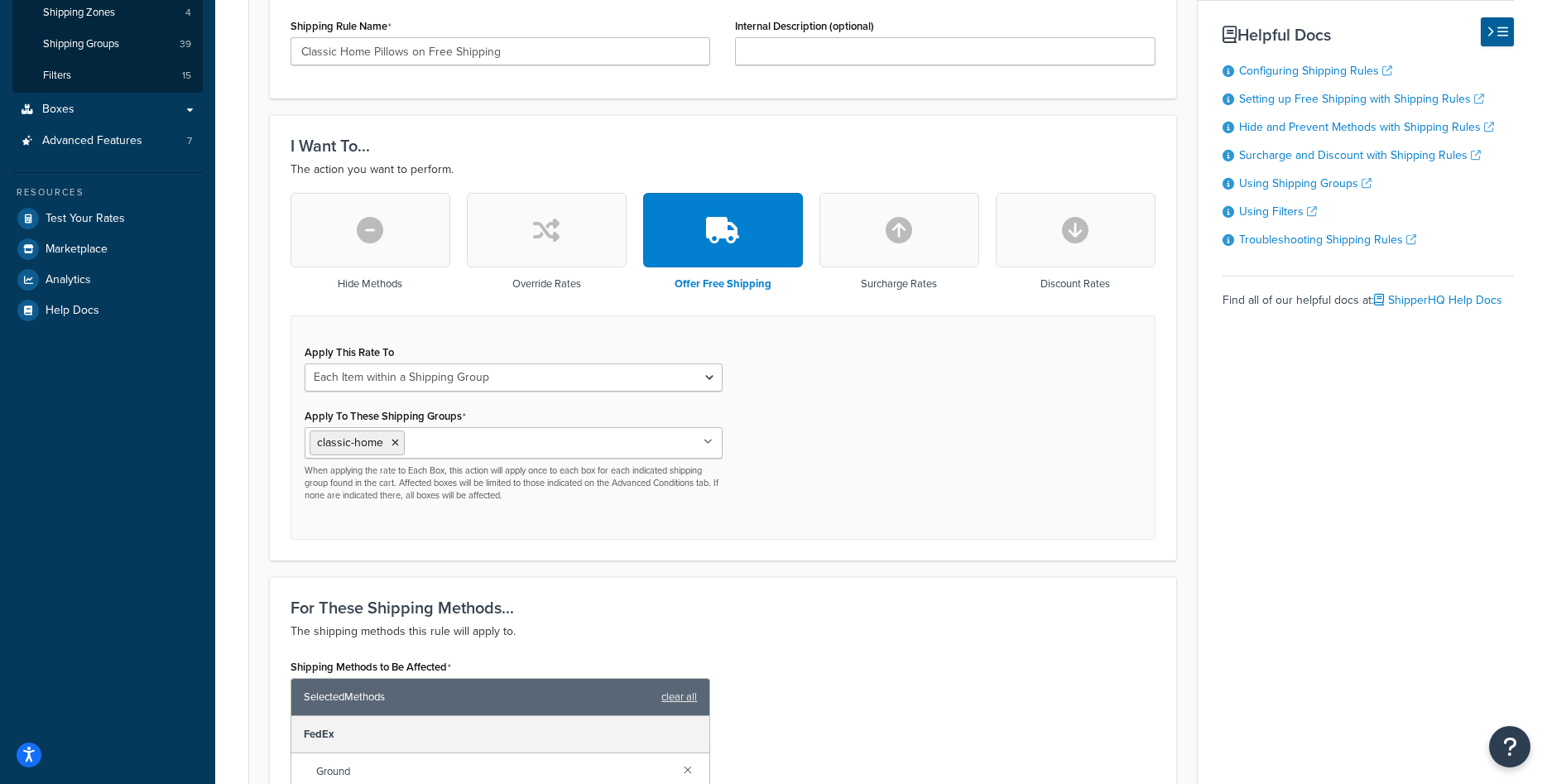
scroll to position [338, 0]
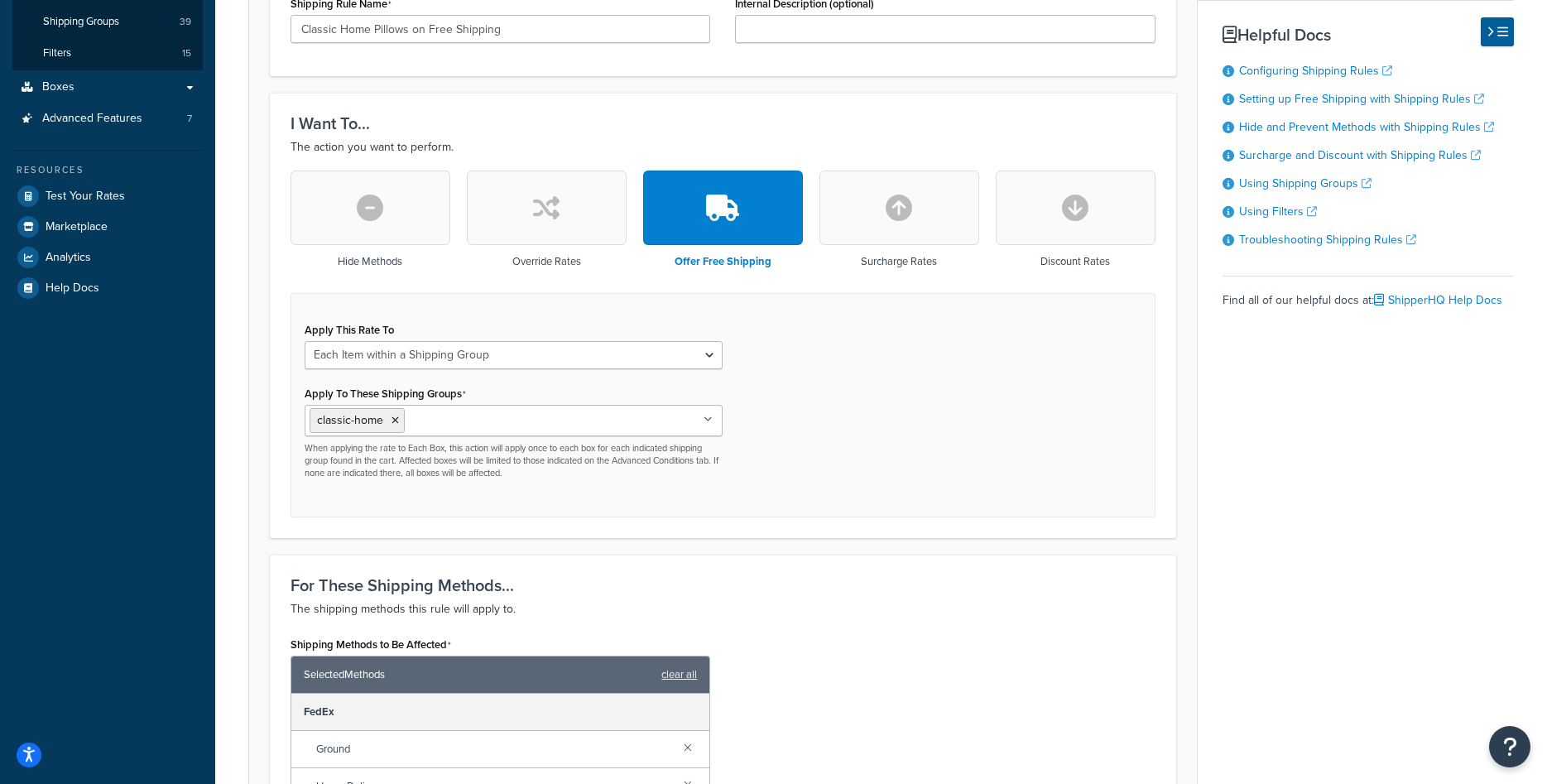
click at [446, 412] on input "Apply To These Shipping Groups" at bounding box center [482, 420] width 147 height 18
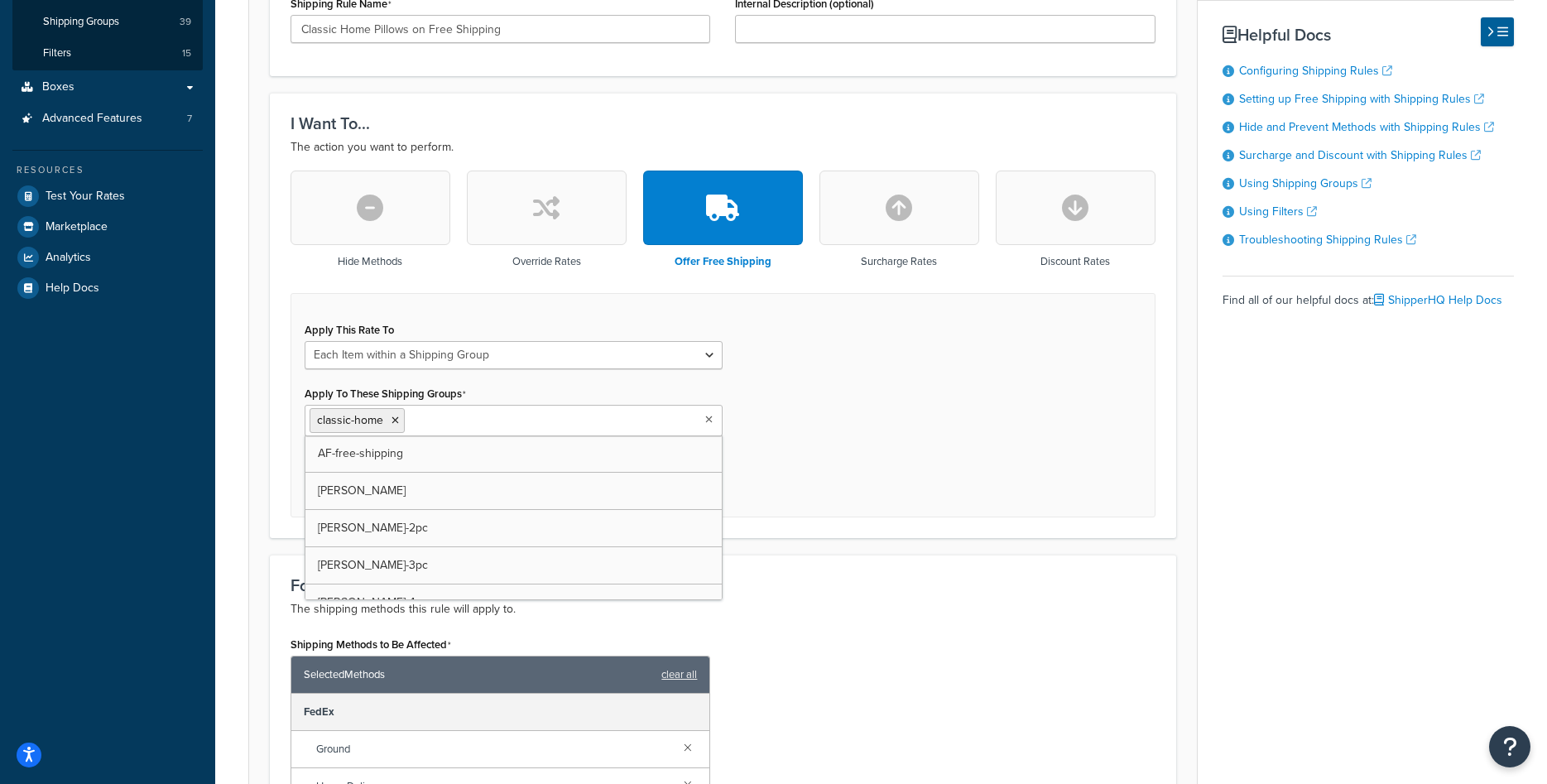
paste input "ch-free-shipping"
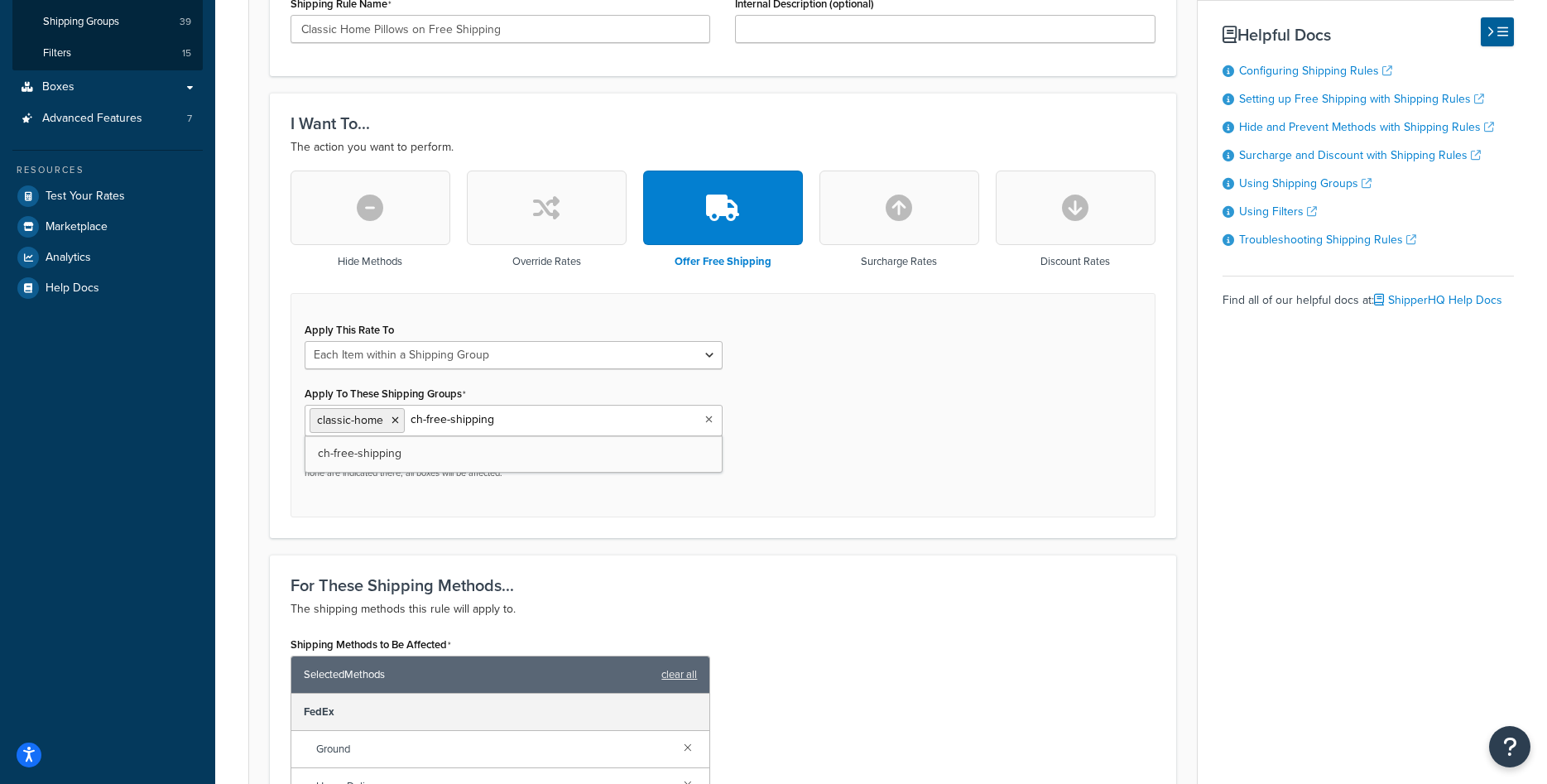
paste input "ch-free-shipping"
type input "ch-free-shippingch-free-shipping"
click at [446, 412] on input "ch-free-shippingch-free-shipping" at bounding box center [482, 420] width 147 height 18
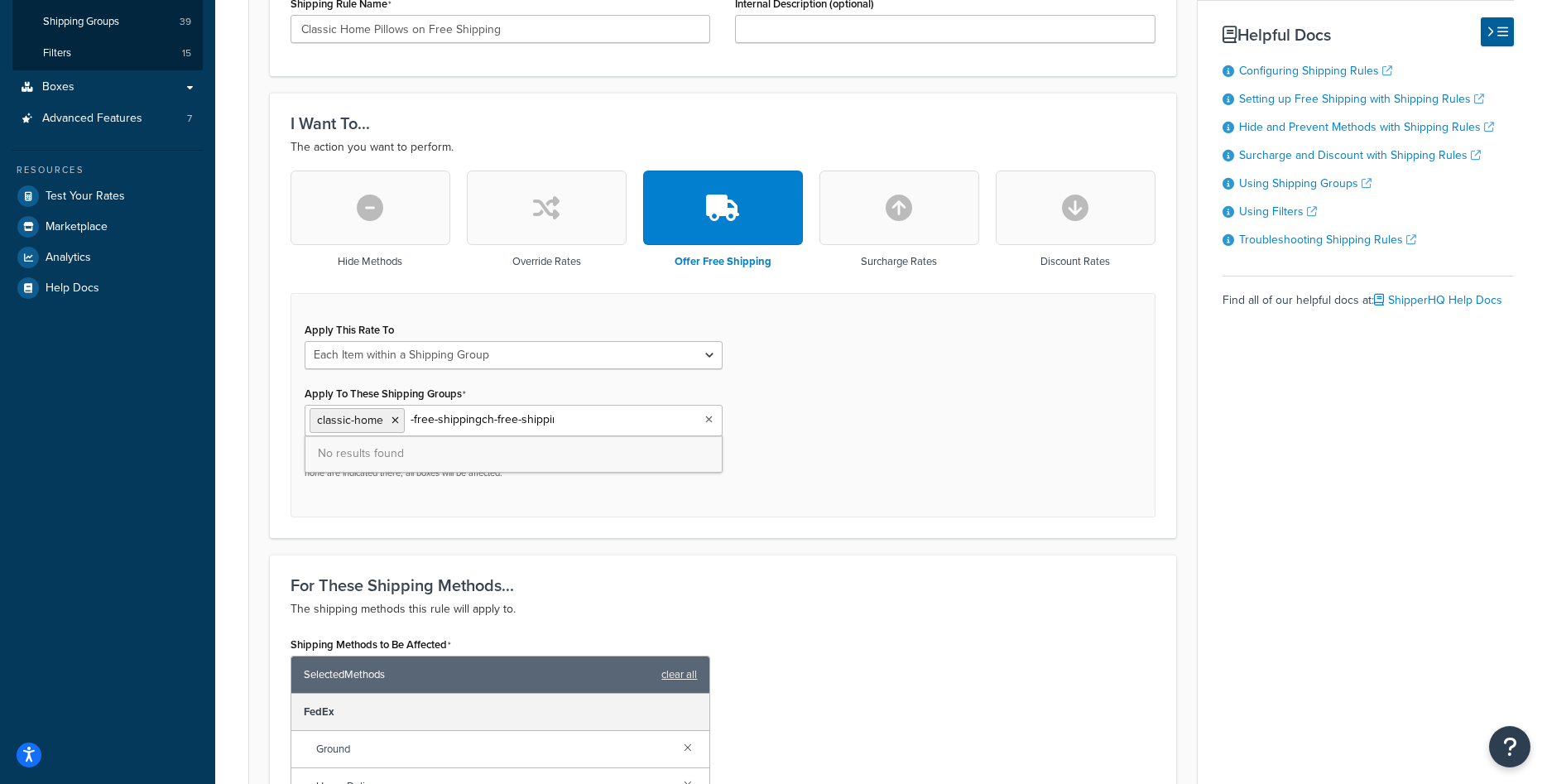
click at [446, 412] on input "ch-free-shippingch-free-shipping" at bounding box center [482, 420] width 147 height 18
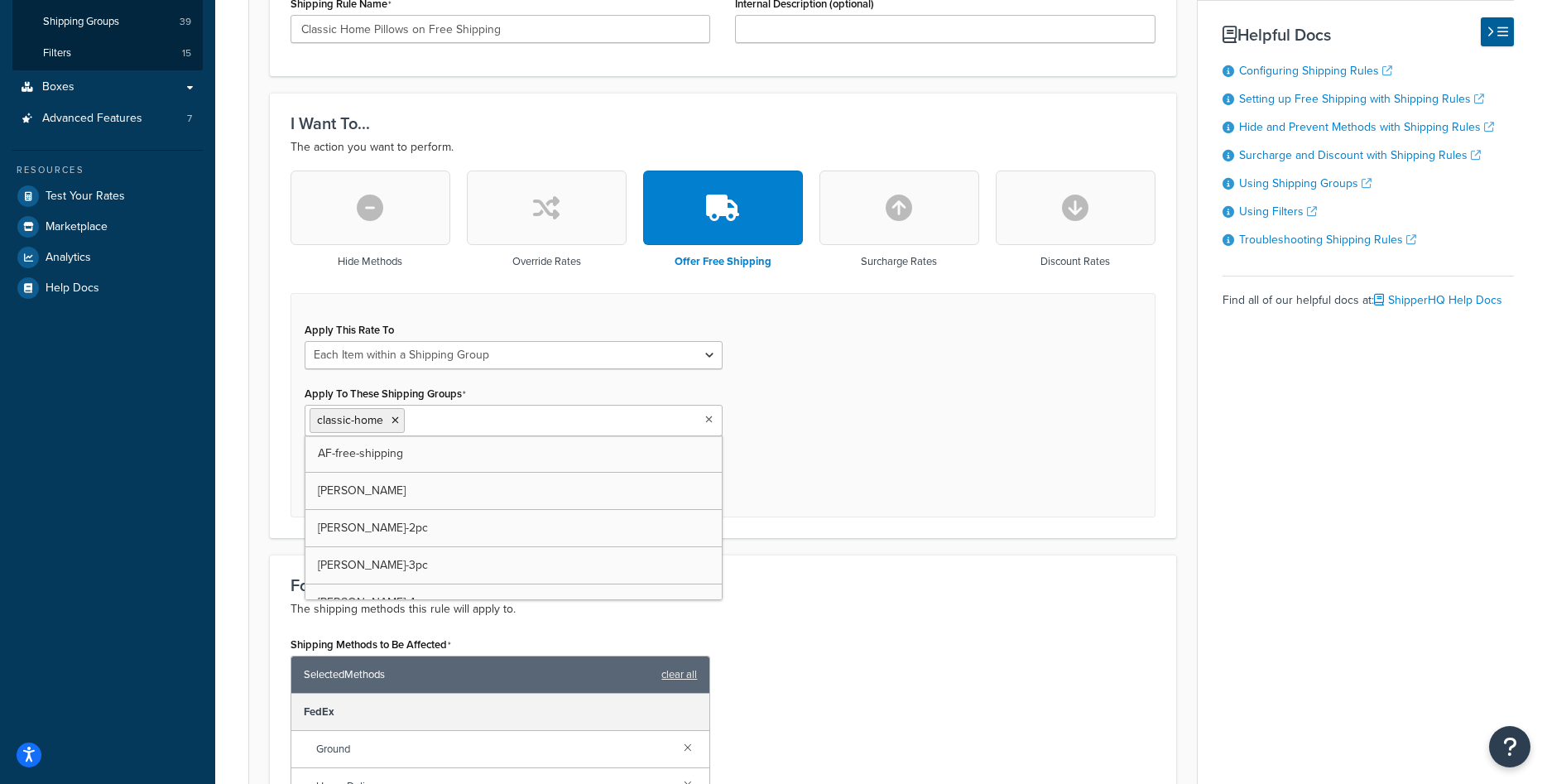
paste input "ch-free-shipping"
type input "ch-free-shipping"
click at [409, 422] on icon at bounding box center [412, 421] width 7 height 10
click at [870, 489] on div "Apply This Rate To Each Shipment in the Cart Each Origin in the Cart Each Shipp…" at bounding box center [723, 405] width 865 height 224
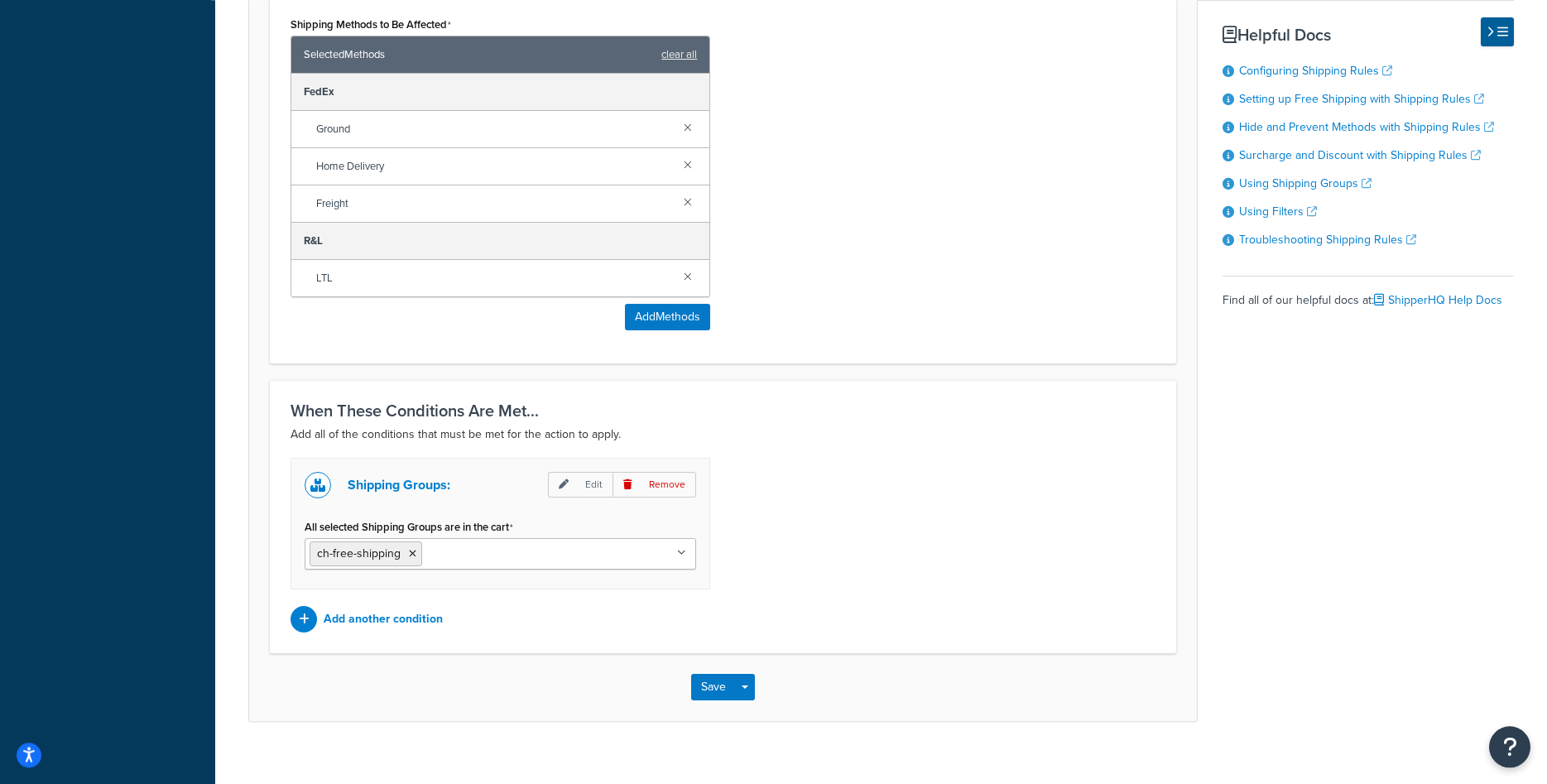
scroll to position [979, 0]
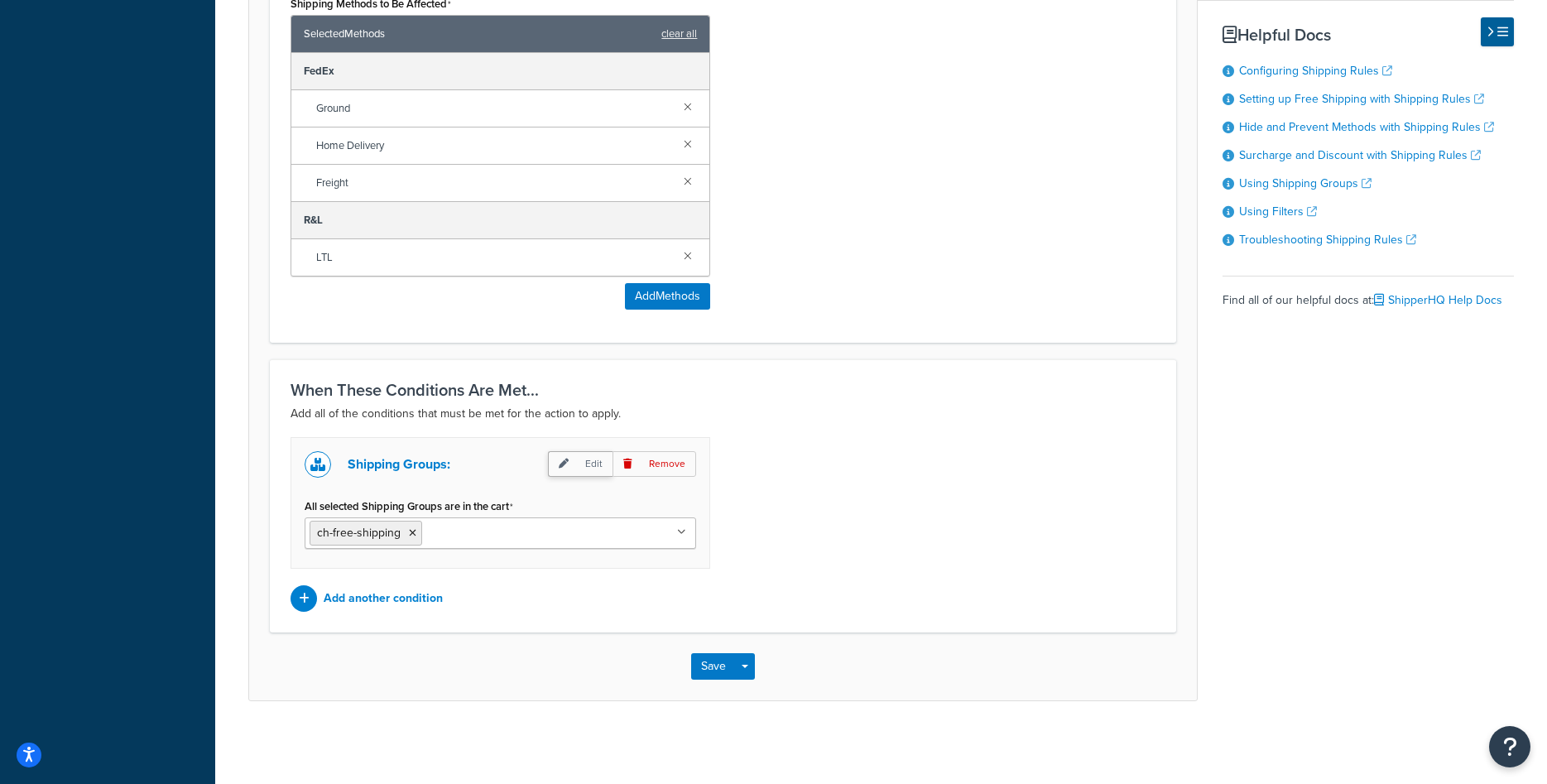
click at [578, 466] on p "Edit" at bounding box center [580, 464] width 65 height 26
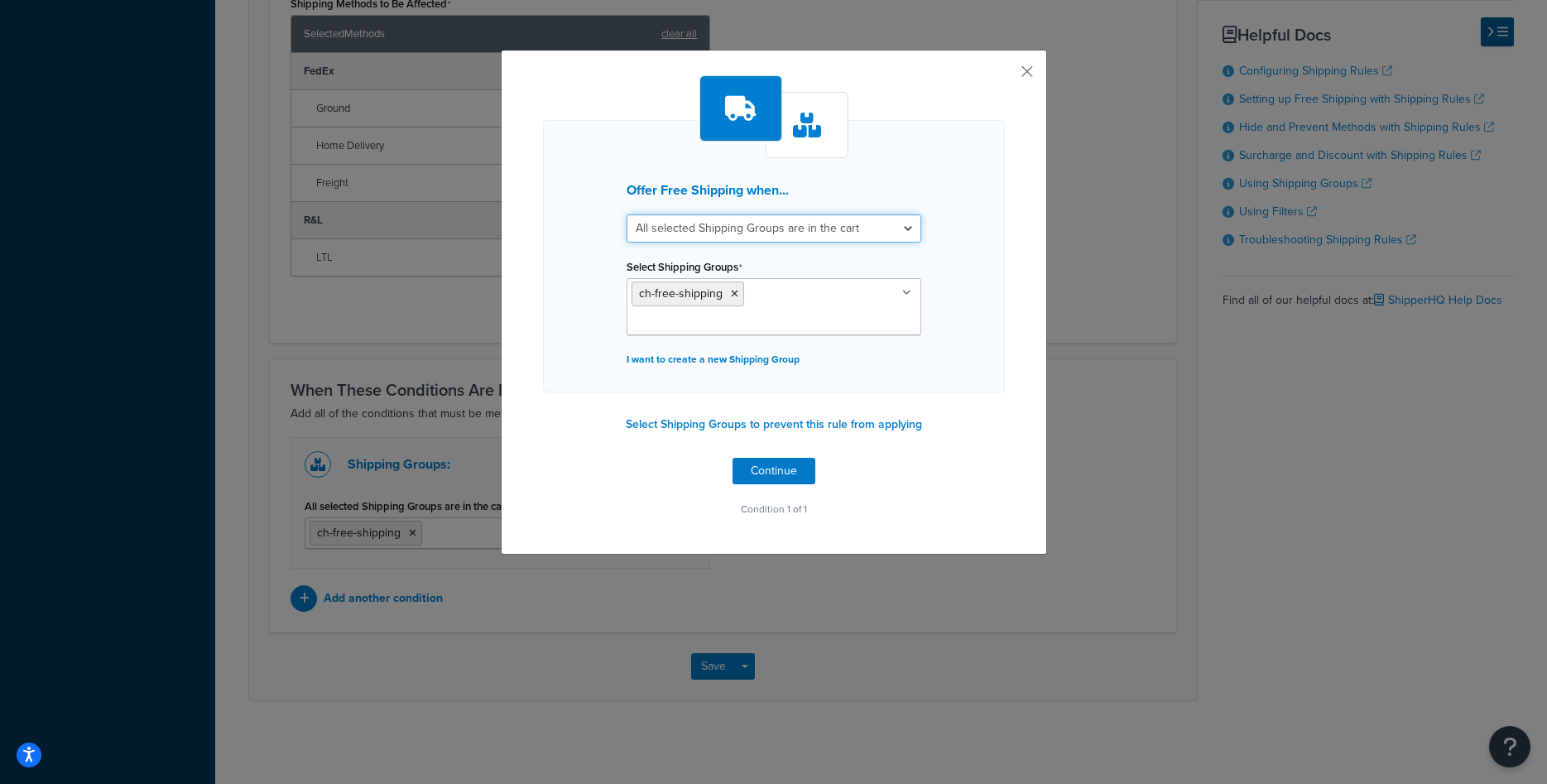
click at [626, 214] on select "All selected Shipping Groups are in the cart Any selected Shipping Groups are i…" at bounding box center [774, 228] width 295 height 29
select select "any"
click option "Any selected Shipping Groups are in the cart" at bounding box center [0, 0] width 0 height 0
click at [775, 465] on button "Continue" at bounding box center [774, 470] width 83 height 27
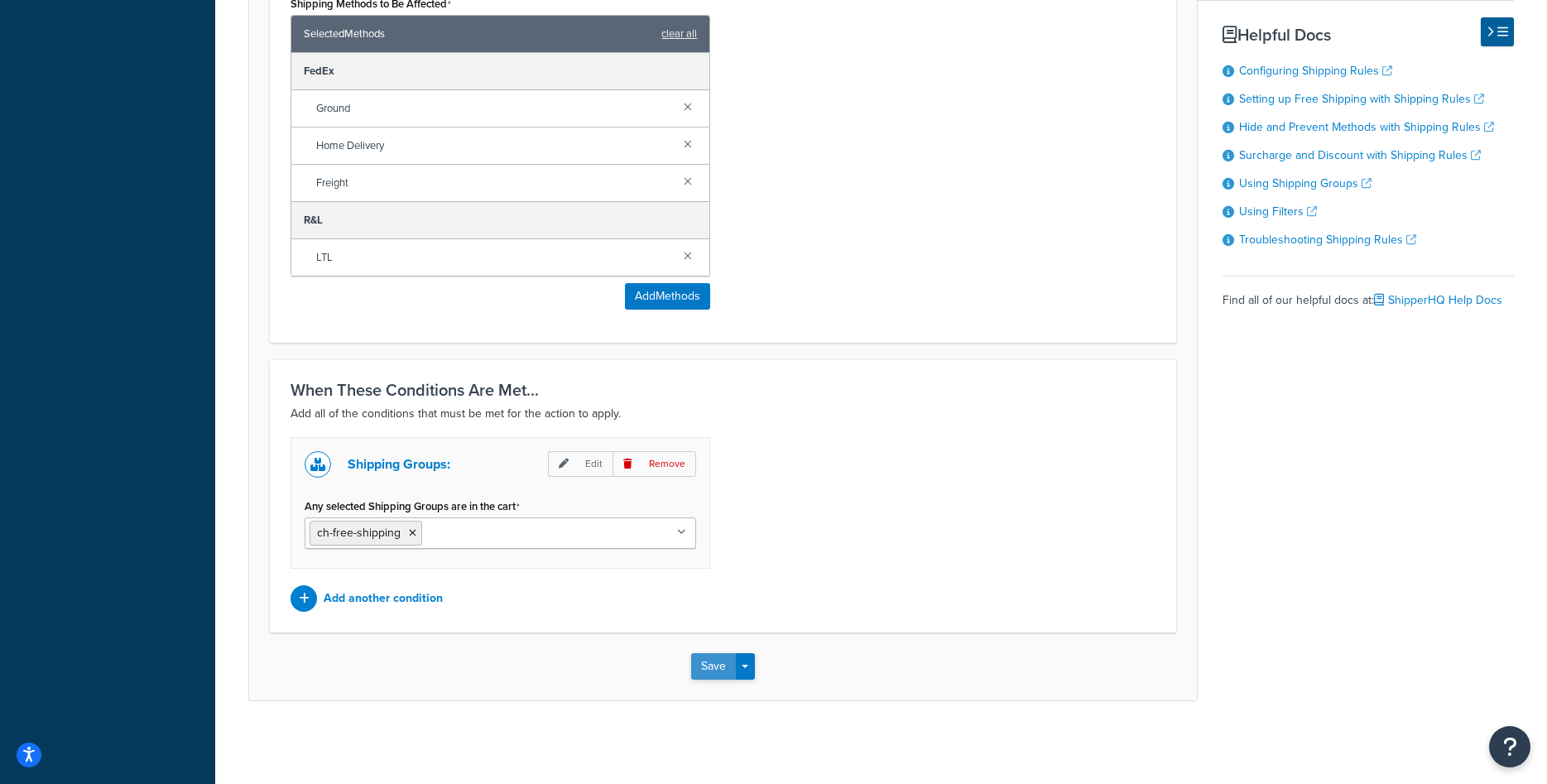
click at [702, 657] on button "Save" at bounding box center [713, 666] width 44 height 27
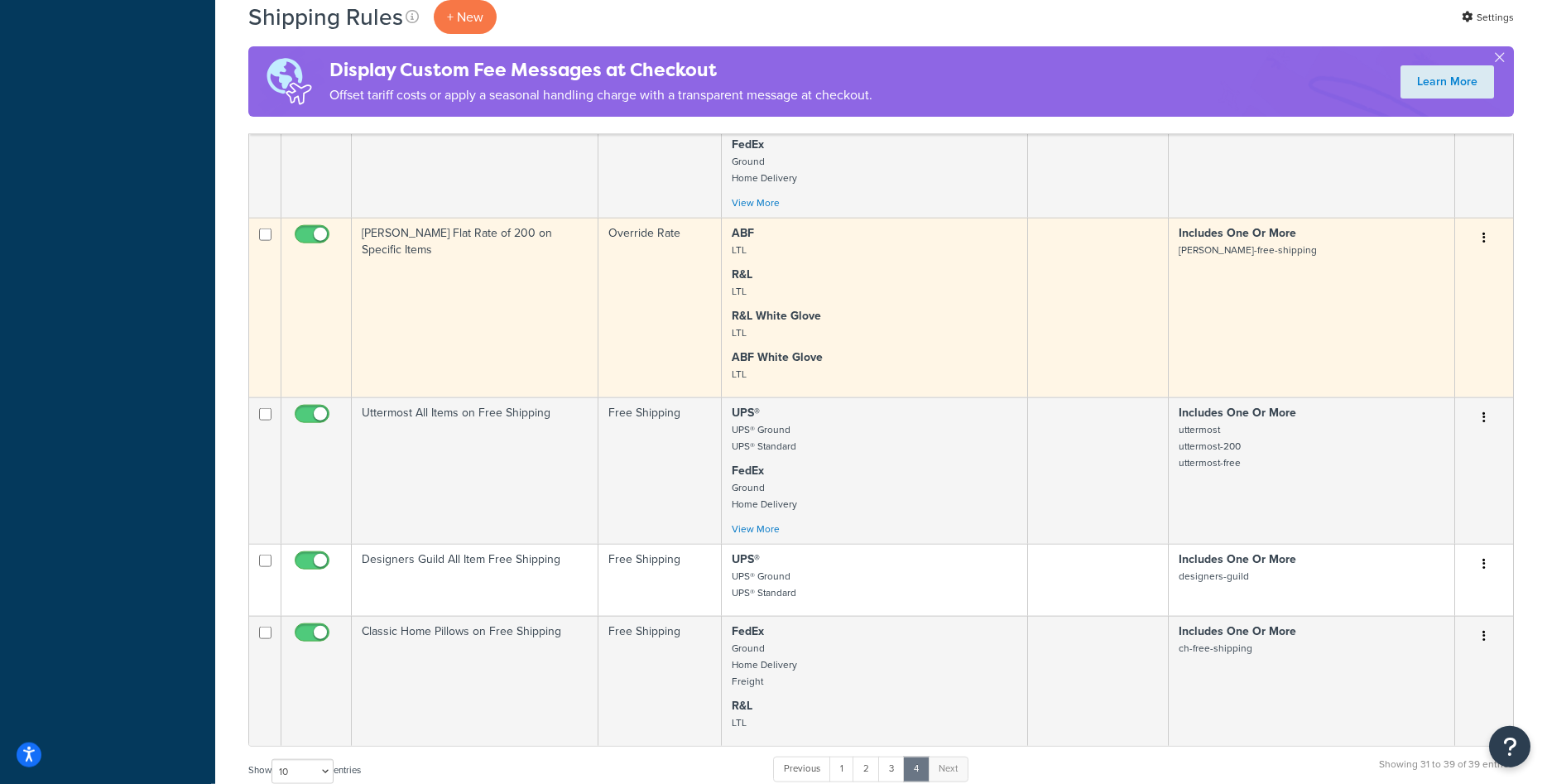
scroll to position [1098, 0]
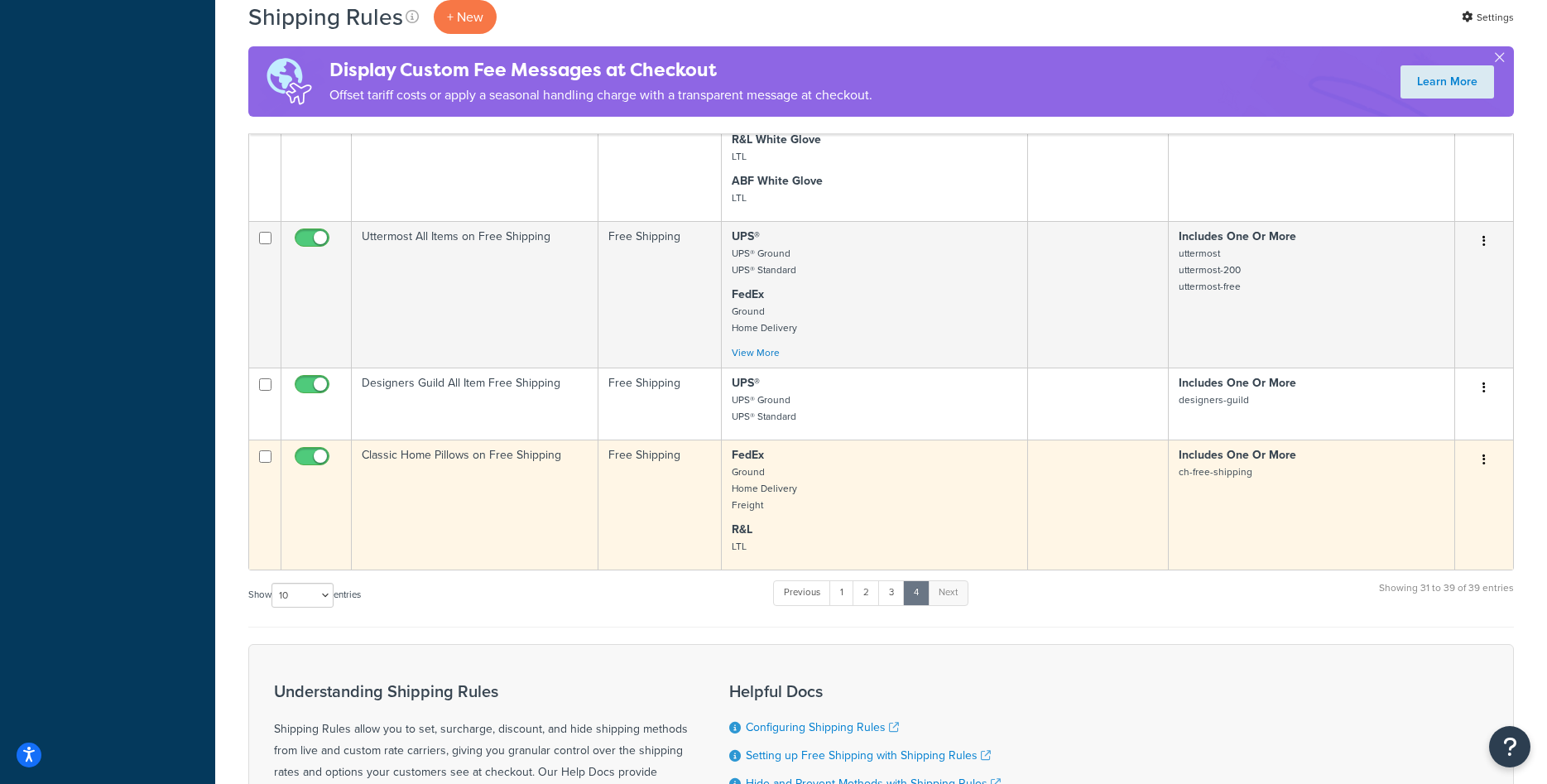
click at [462, 508] on td "Classic Home Pillows on Free Shipping" at bounding box center [474, 505] width 246 height 130
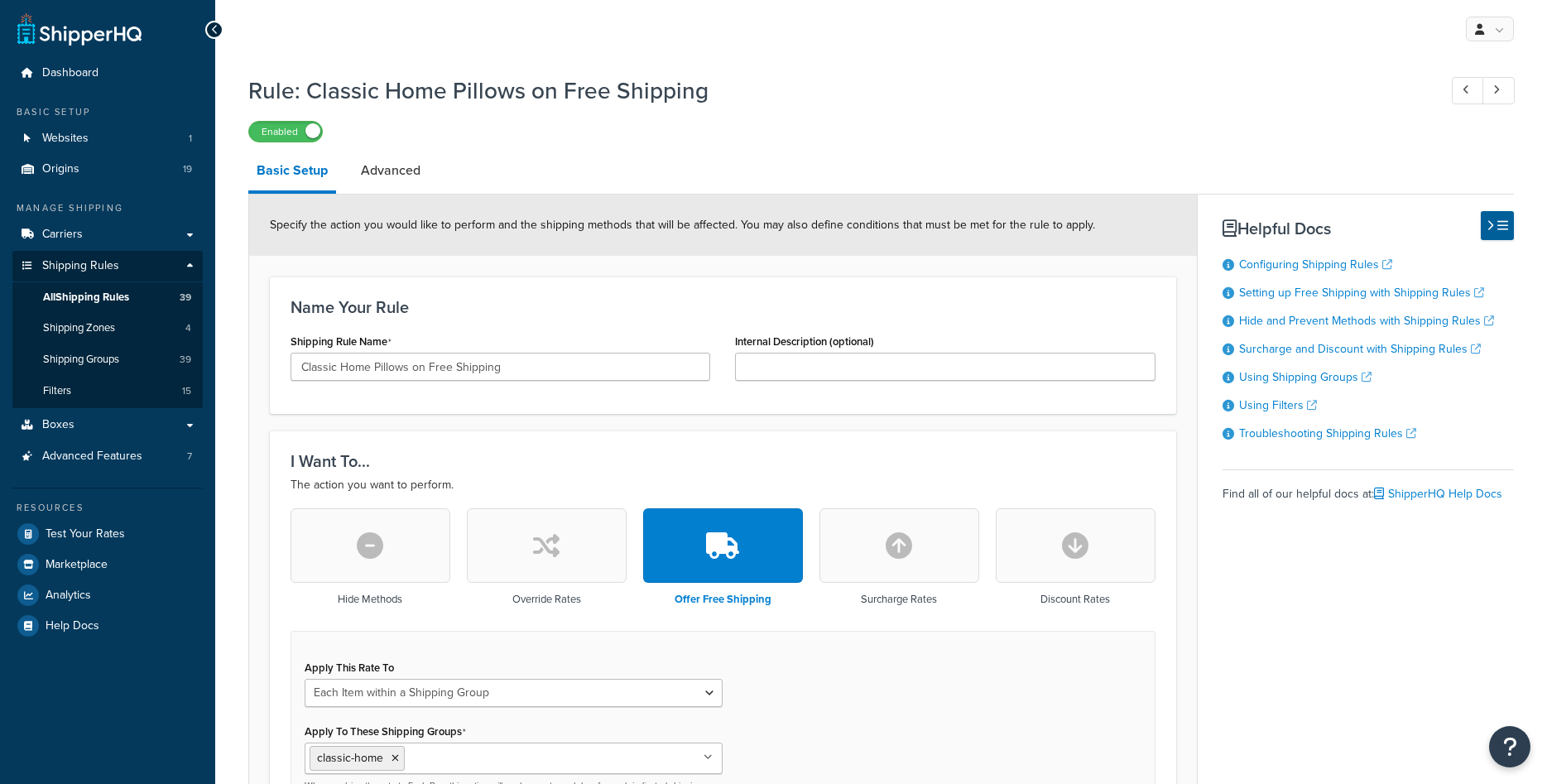
select select "ITEM"
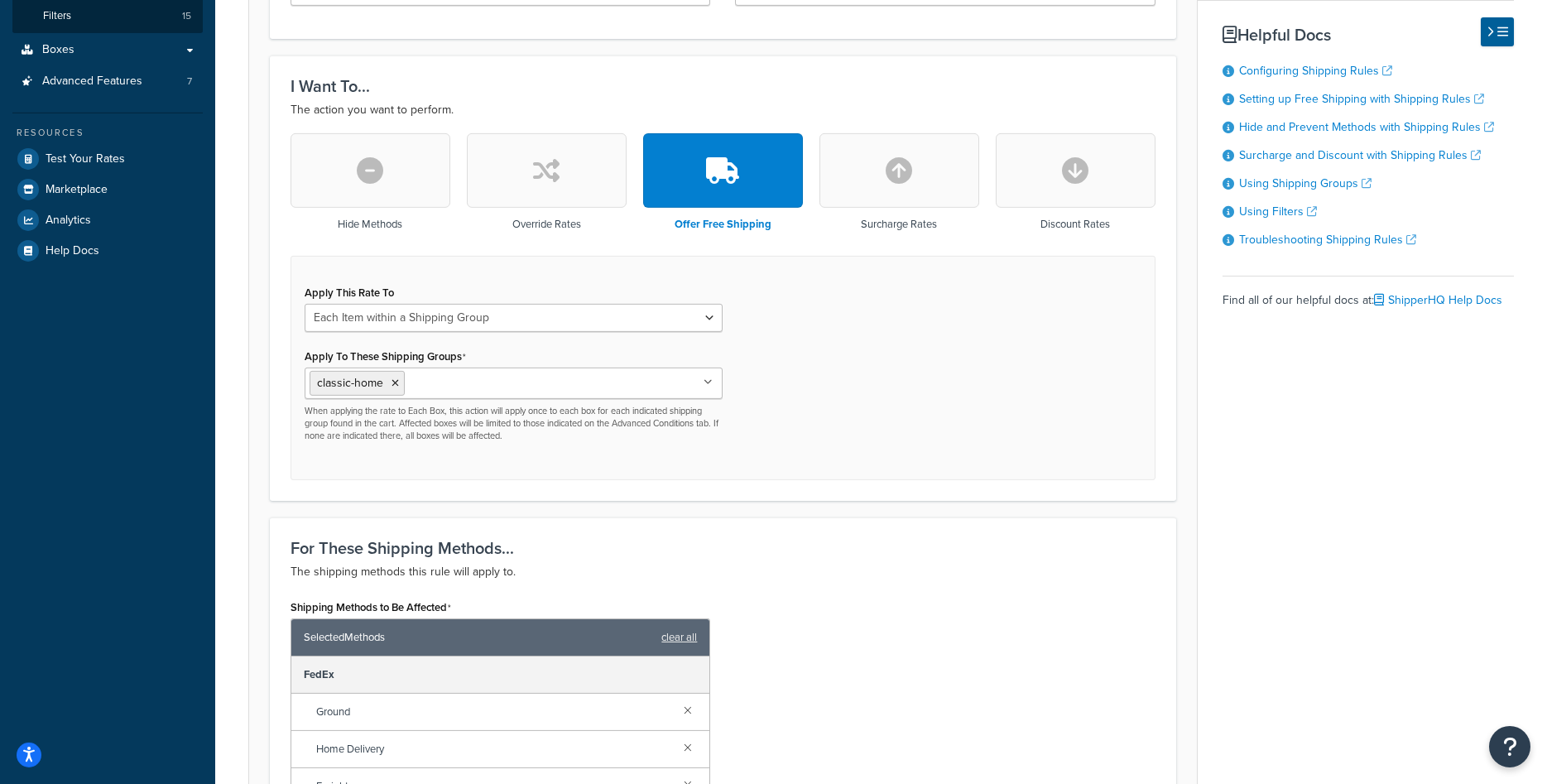
scroll to position [506, 0]
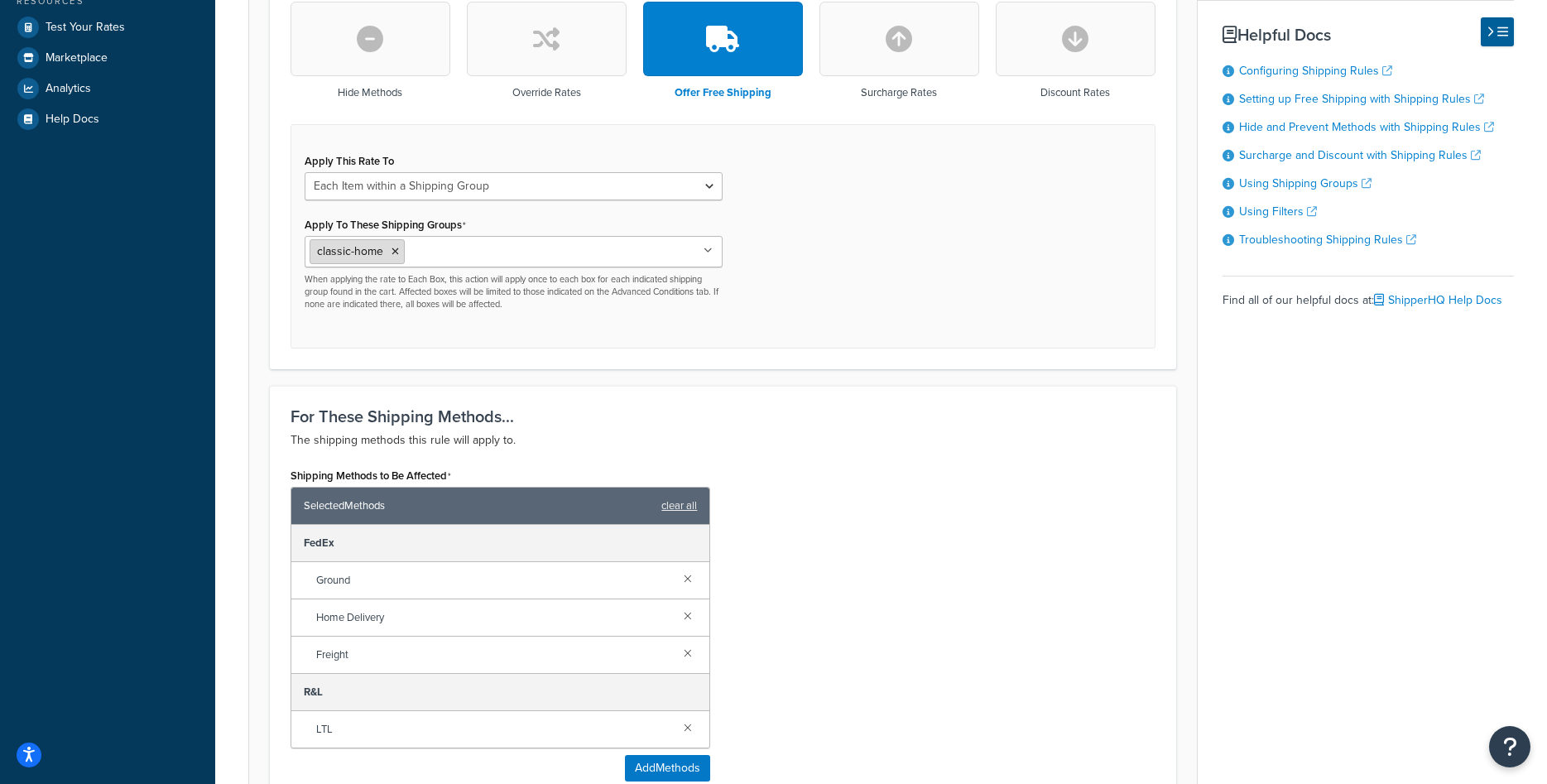
click at [393, 253] on icon at bounding box center [396, 251] width 7 height 10
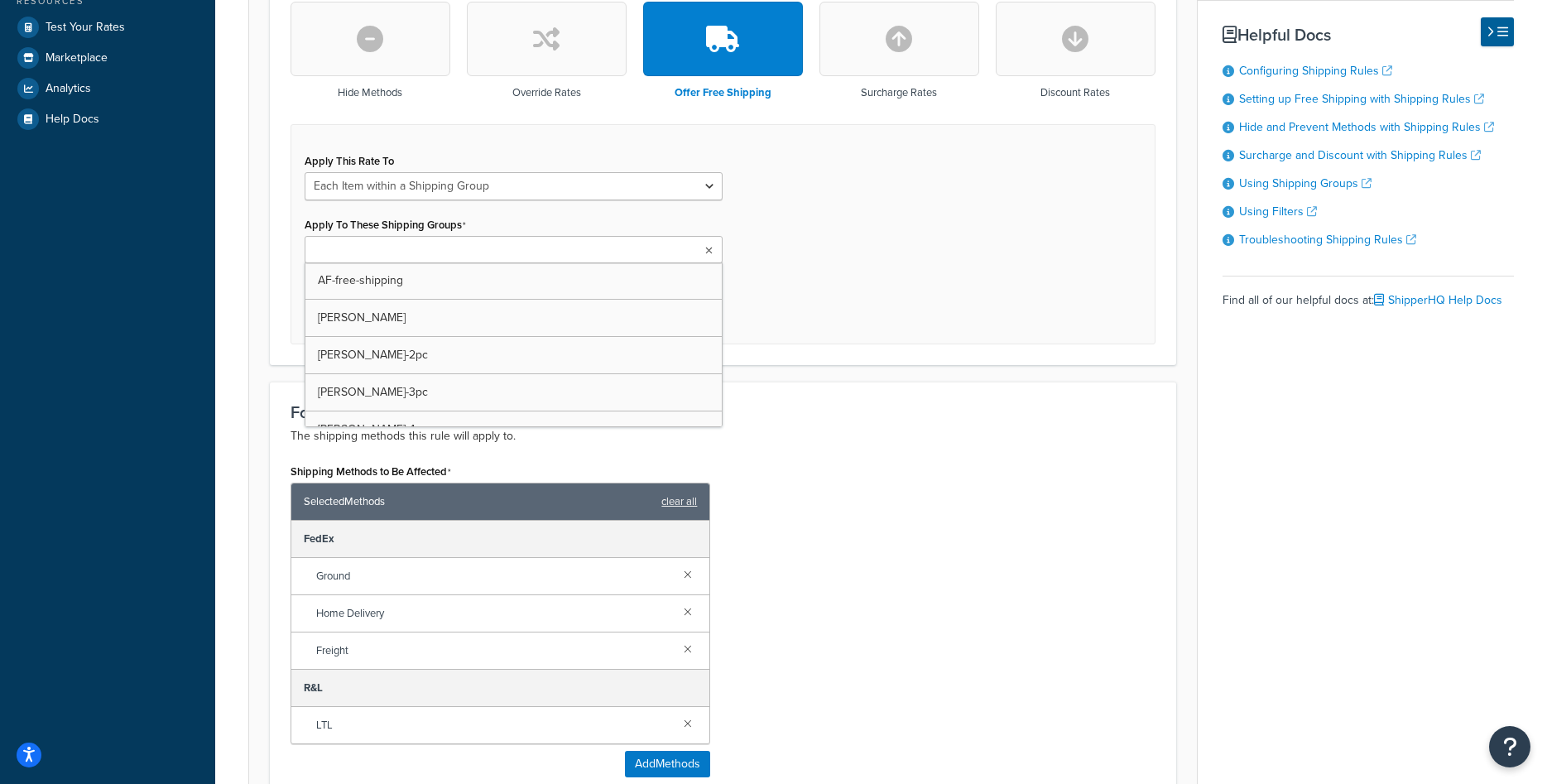
click at [392, 252] on input "Apply To These Shipping Groups" at bounding box center [383, 251] width 147 height 18
paste input "ch-free-shipping"
type input "ch-free-shipping"
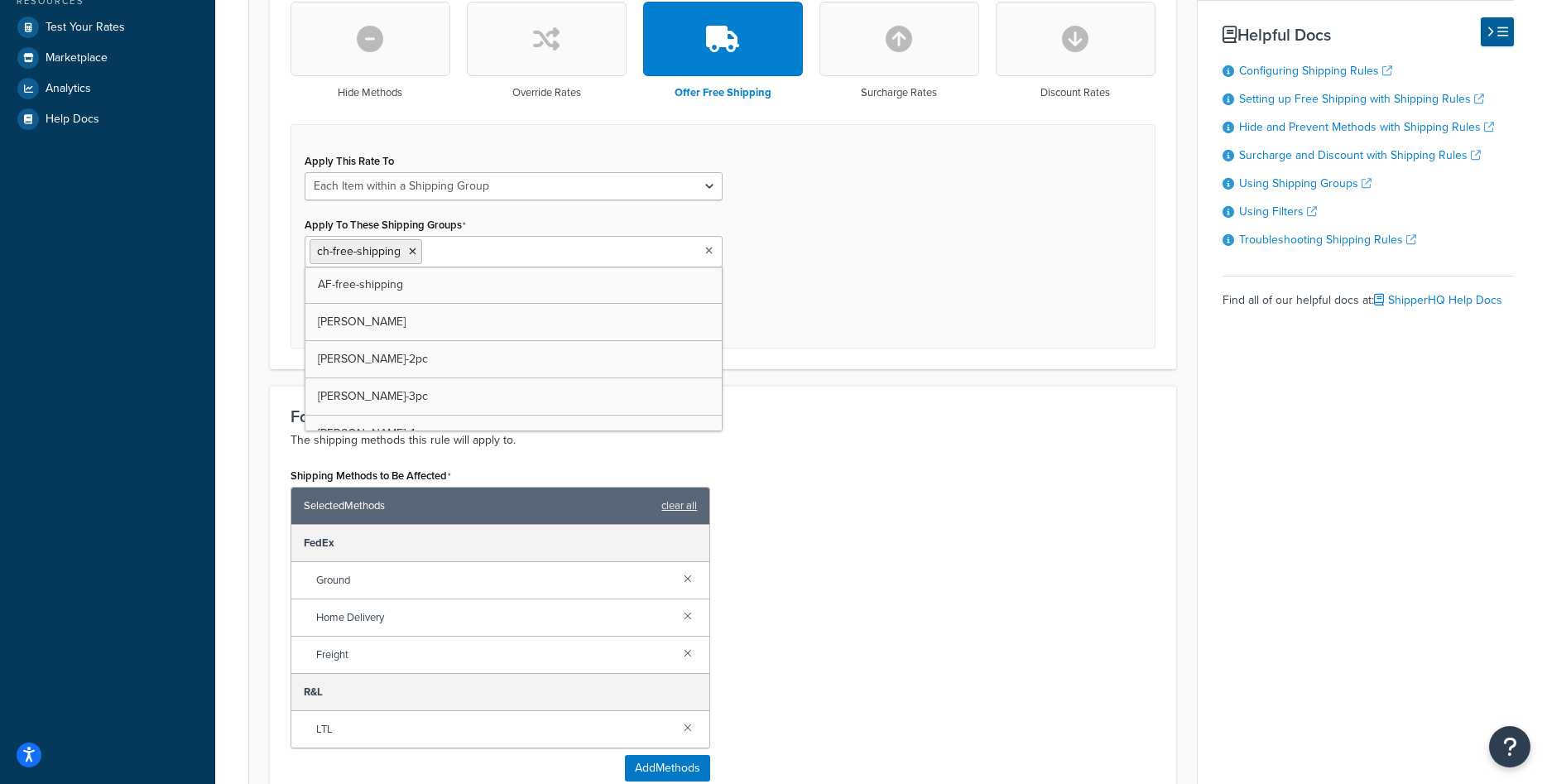
click at [759, 322] on div "Apply This Rate To Each Shipment in the Cart Each Origin in the Cart Each Shipp…" at bounding box center [723, 236] width 865 height 224
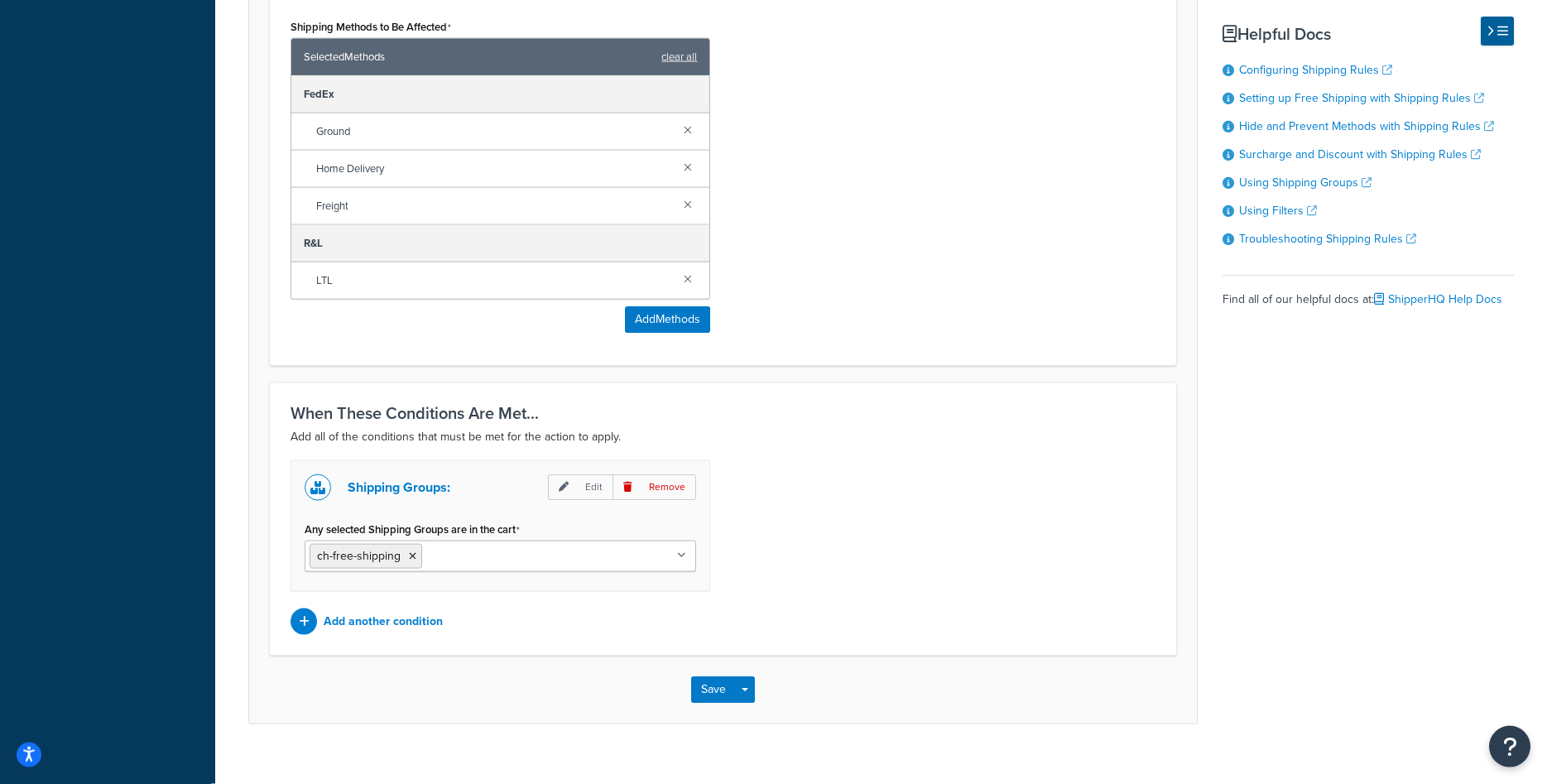
scroll to position [979, 0]
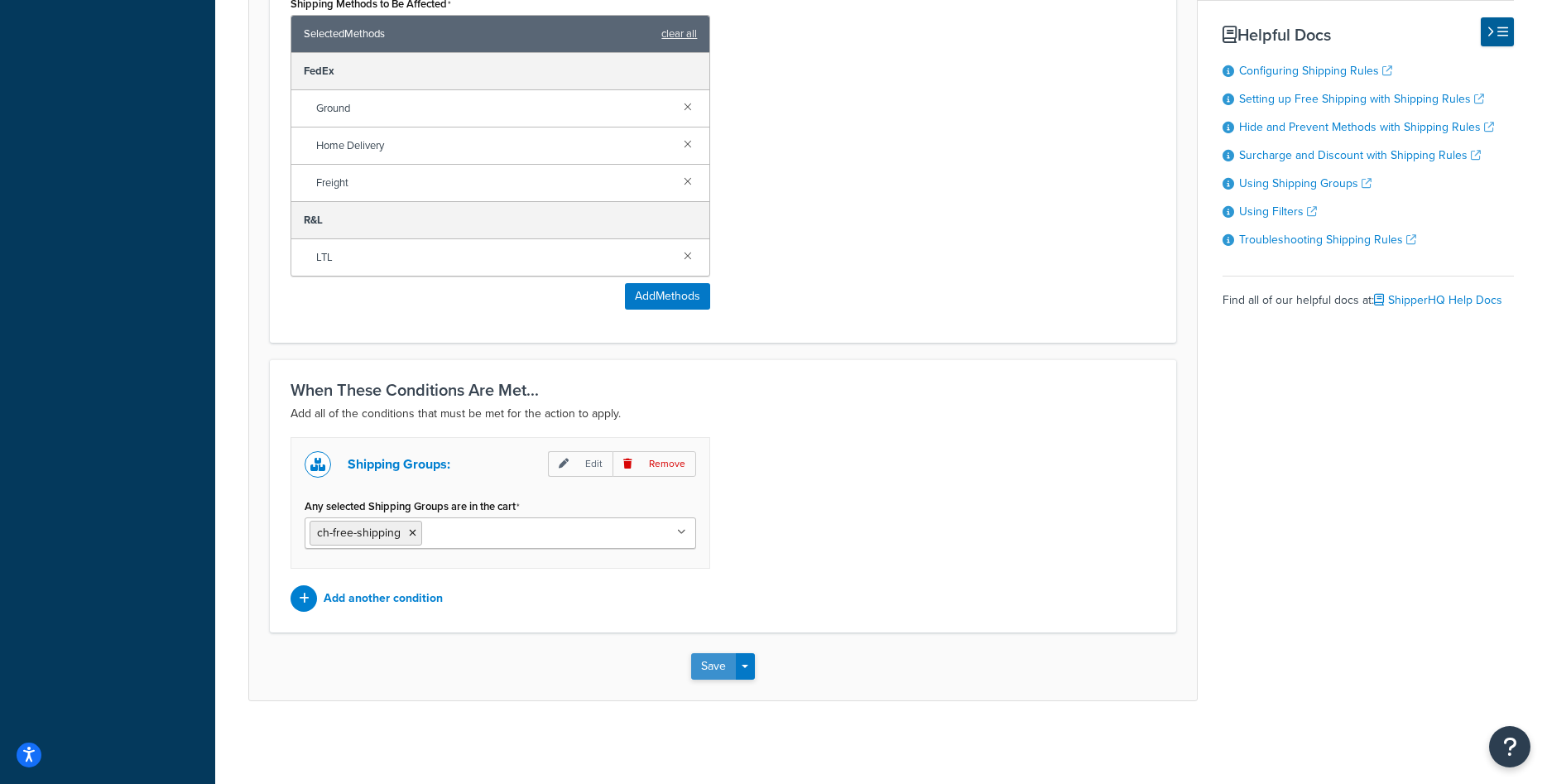
click at [695, 659] on button "Save" at bounding box center [713, 666] width 44 height 27
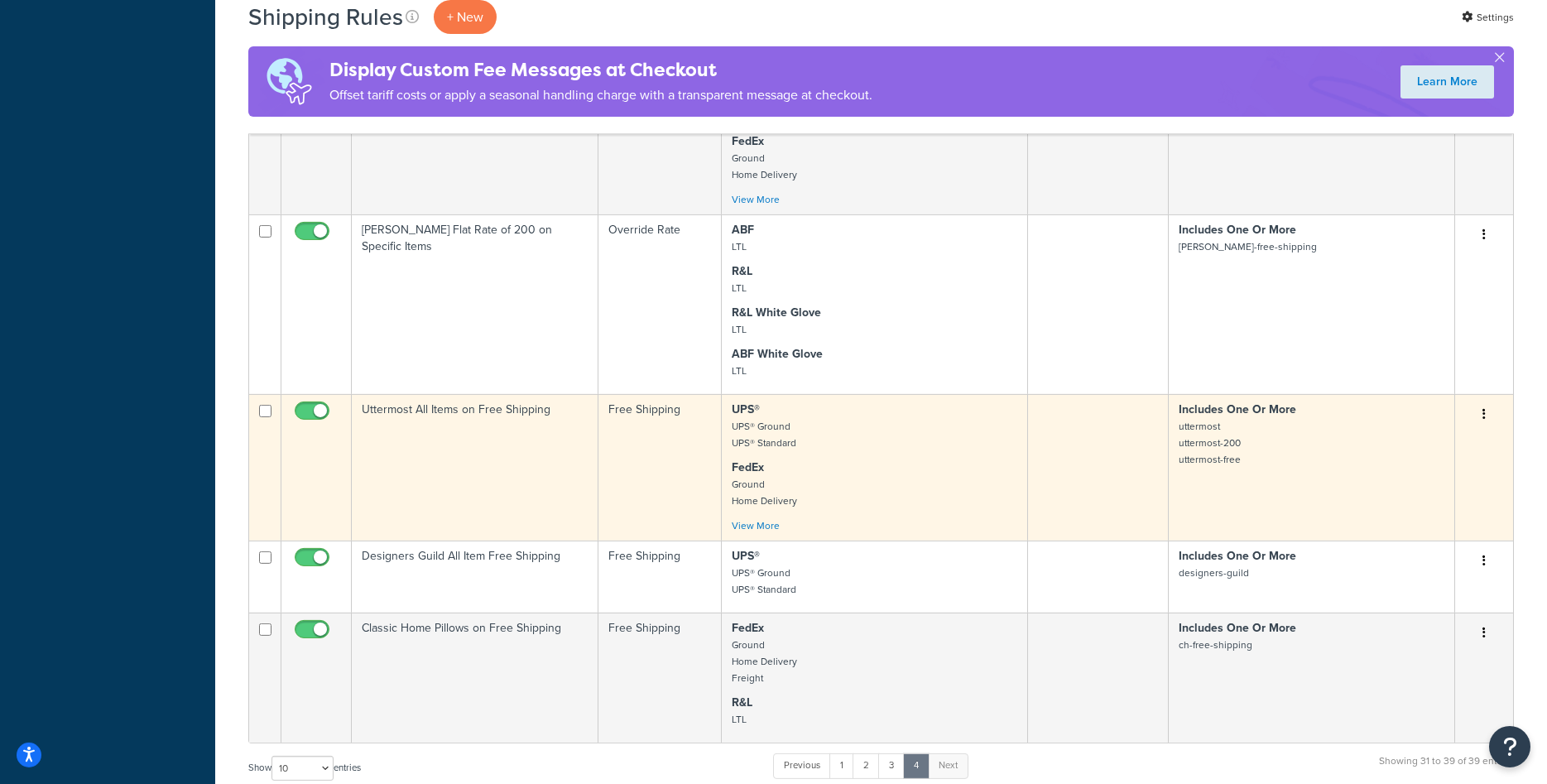
scroll to position [1014, 0]
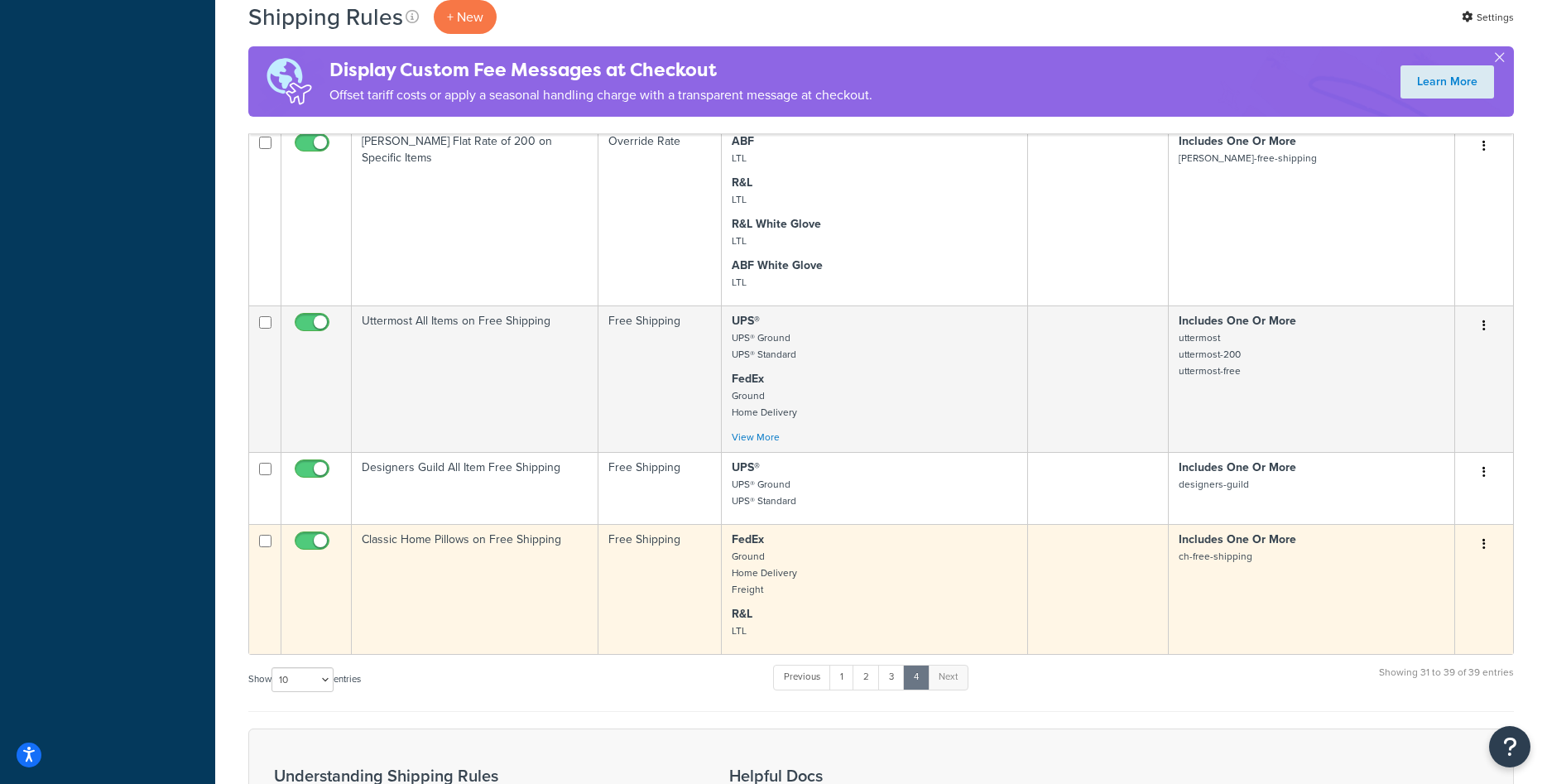
click at [582, 599] on td "Classic Home Pillows on Free Shipping" at bounding box center [474, 588] width 246 height 130
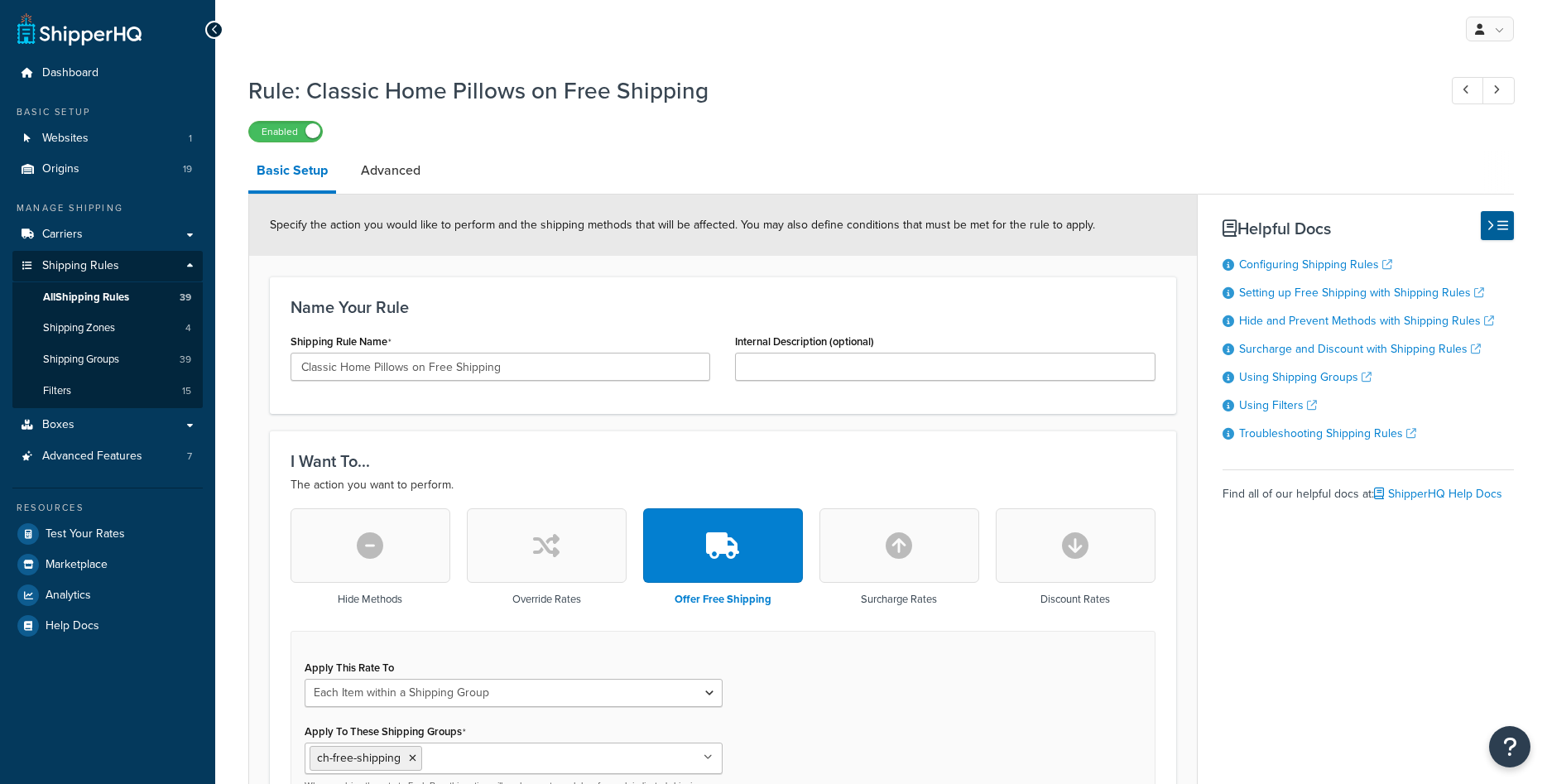
select select "ITEM"
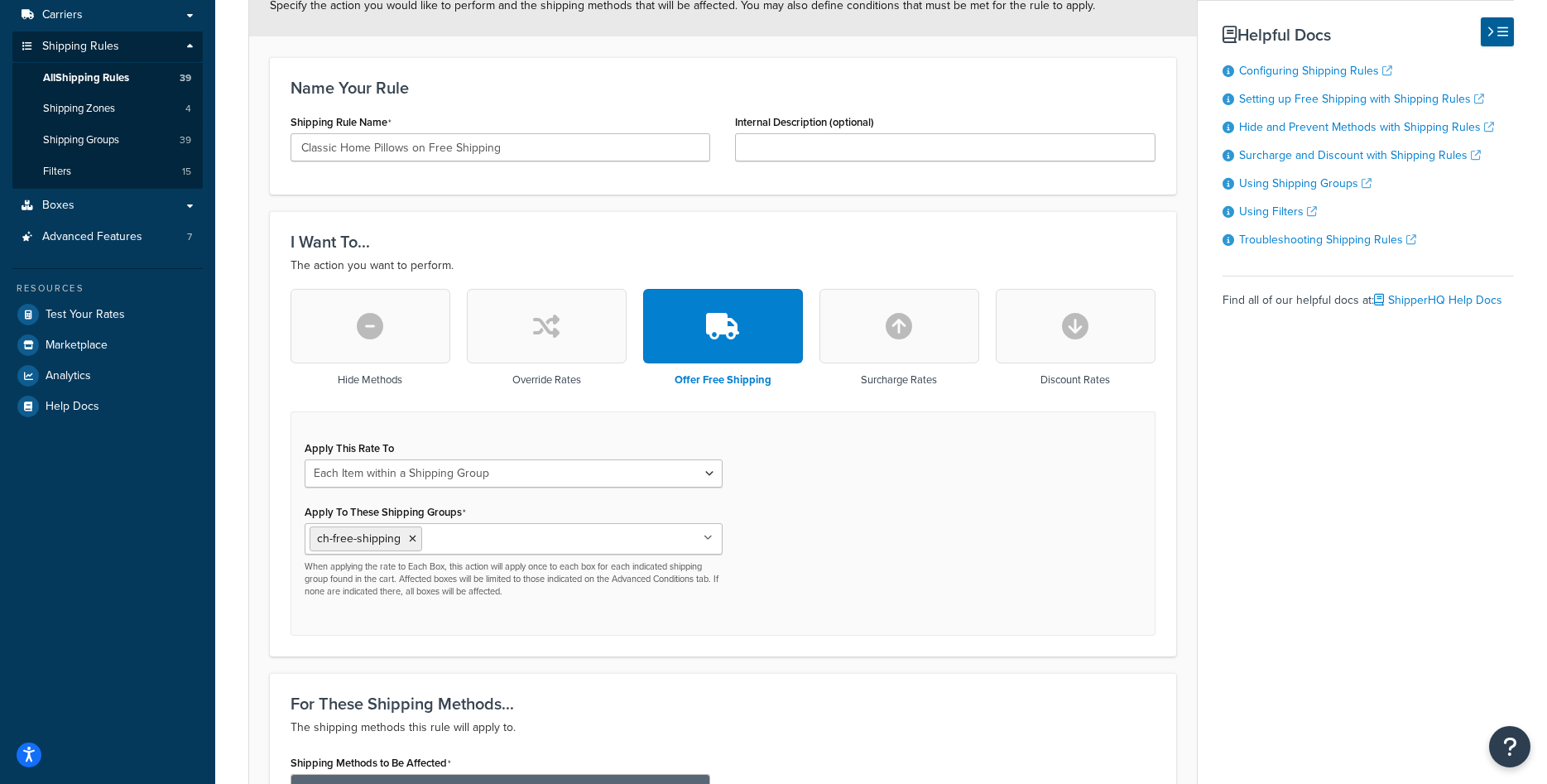
scroll to position [219, 0]
